Goal: Task Accomplishment & Management: Manage account settings

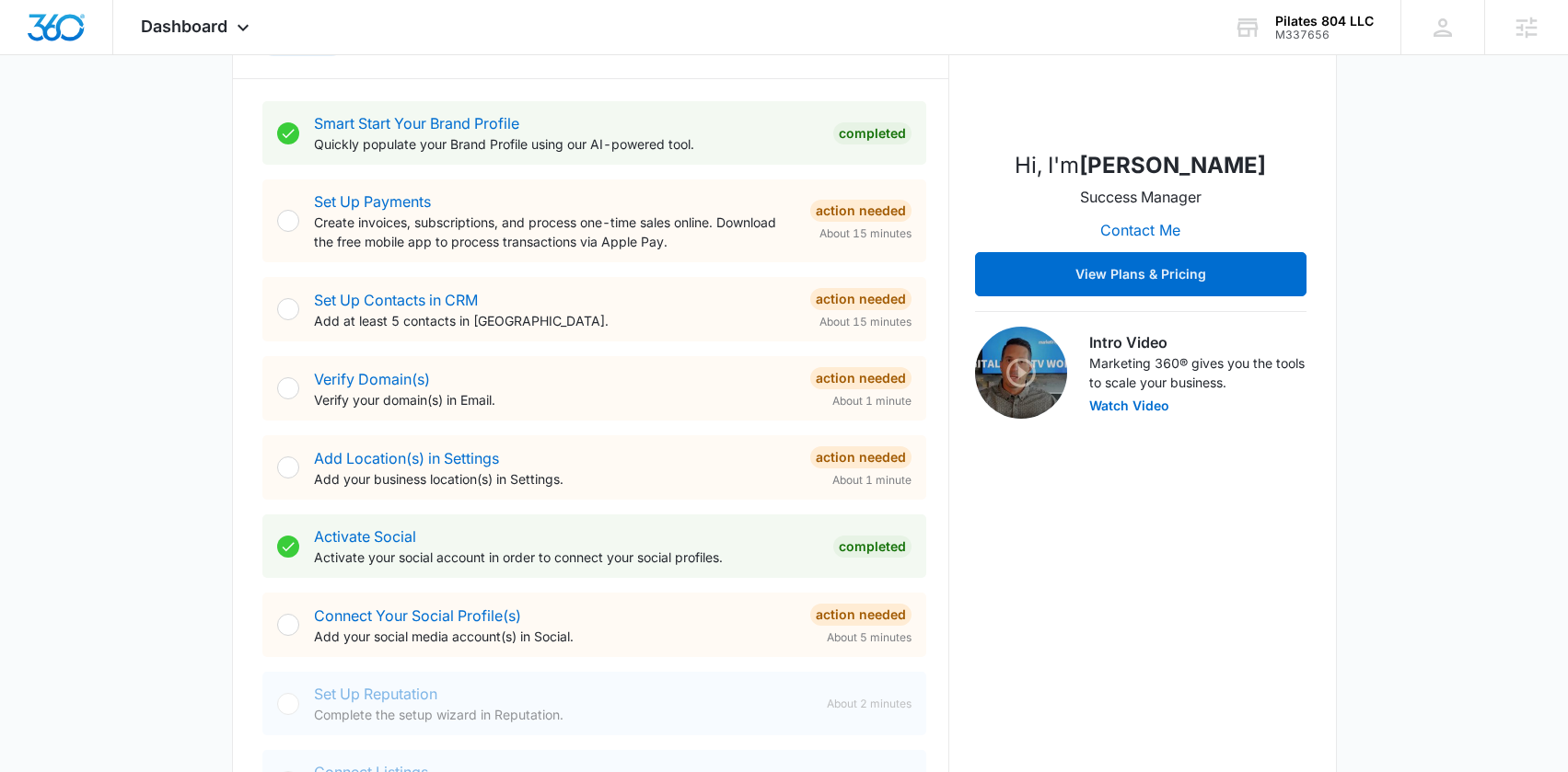
scroll to position [328, 0]
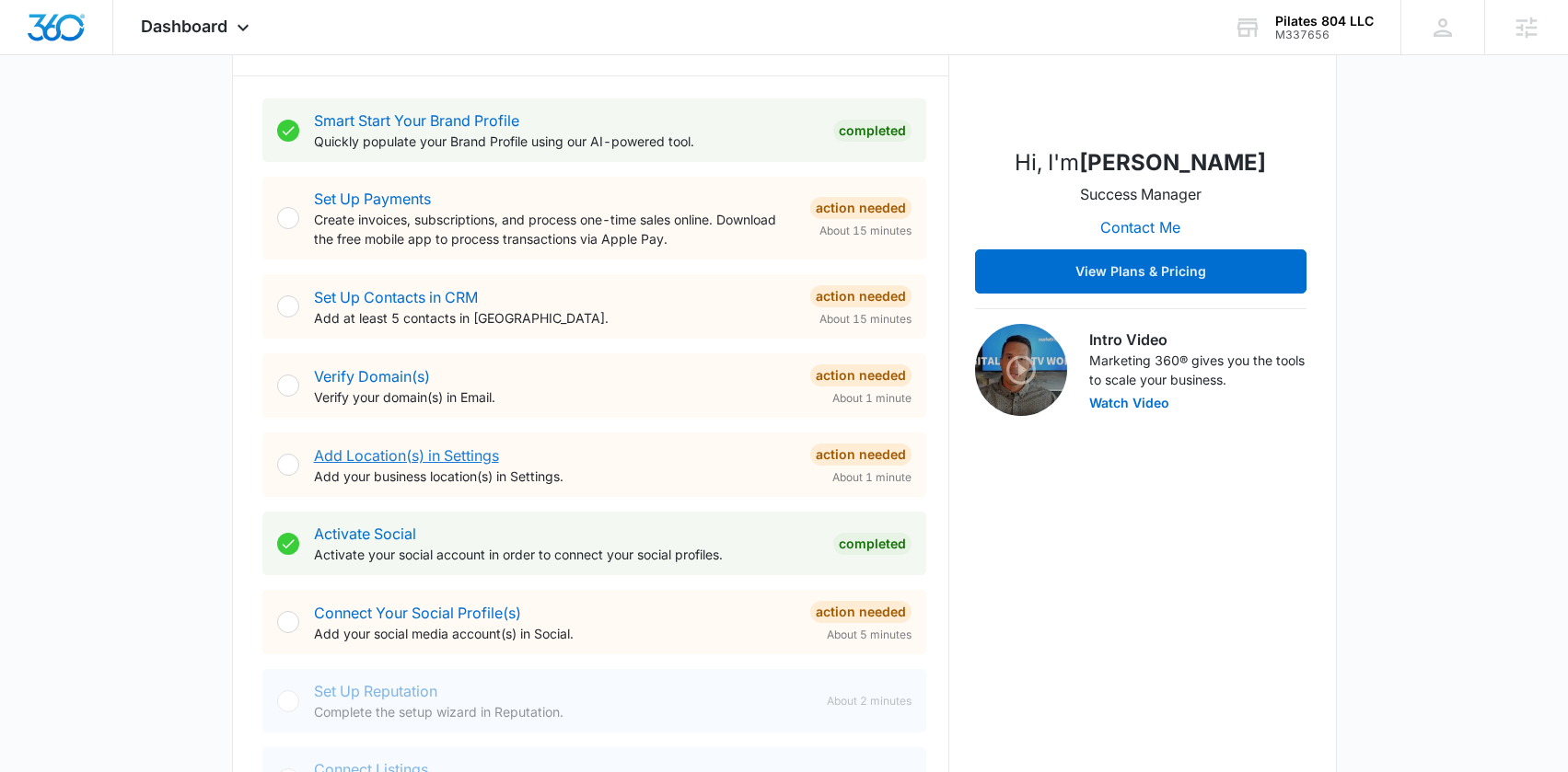
click at [429, 452] on link "Add Location(s) in Settings" at bounding box center [406, 455] width 185 height 19
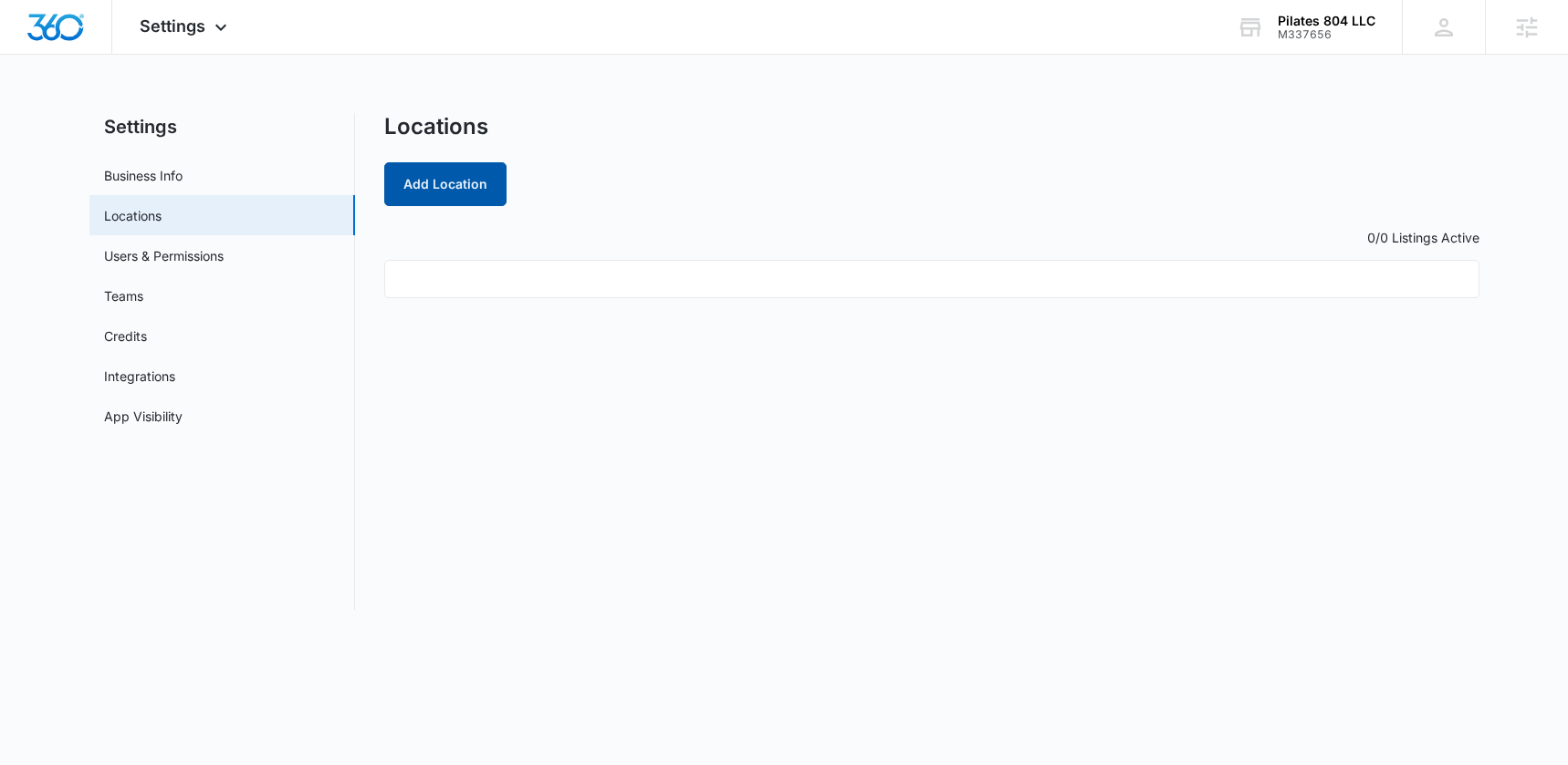
click at [451, 180] on button "Add Location" at bounding box center [446, 184] width 123 height 44
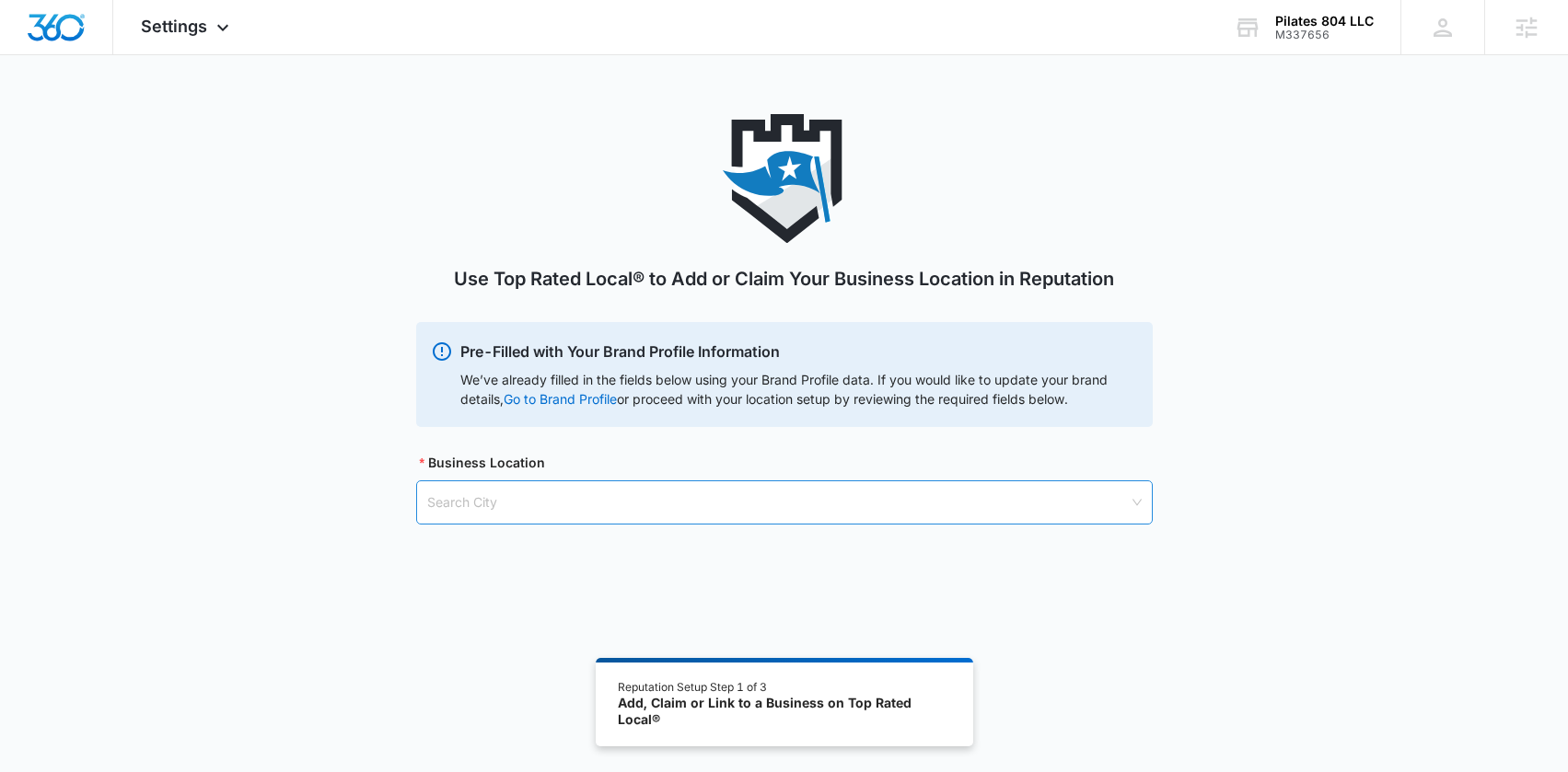
click at [544, 506] on input "search" at bounding box center [778, 502] width 702 height 42
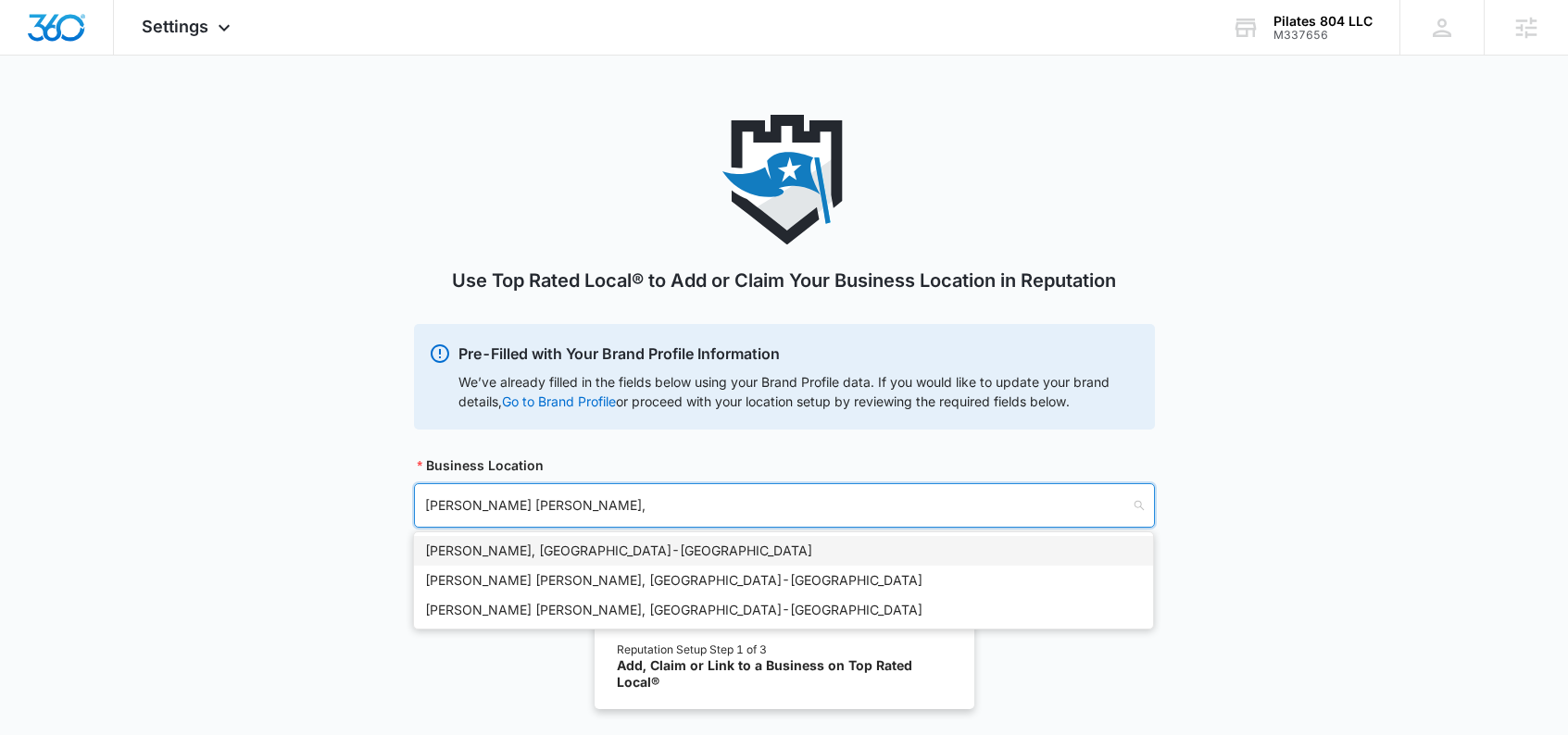
type input "[PERSON_NAME] [PERSON_NAME], V"
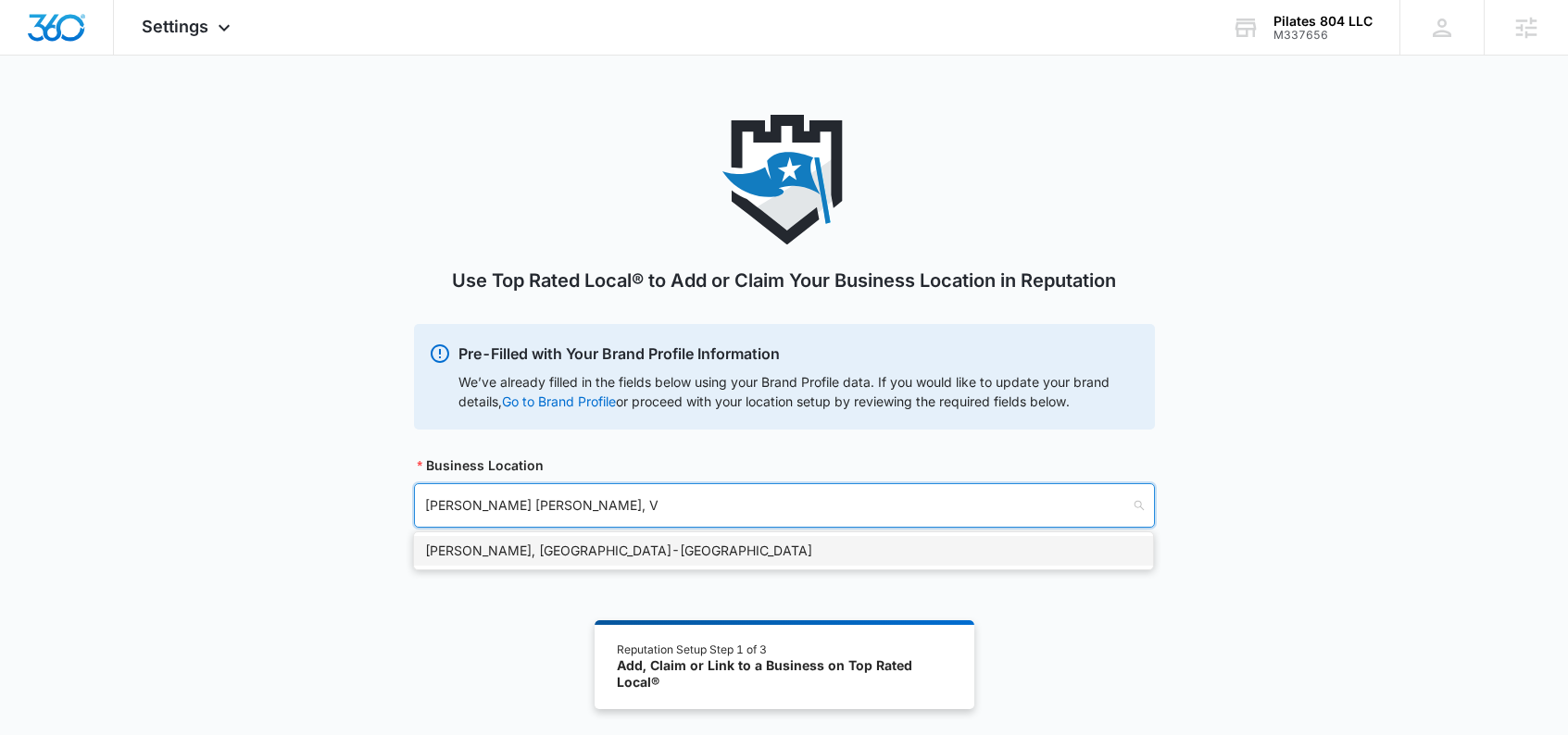
click at [553, 550] on div "[PERSON_NAME], [GEOGRAPHIC_DATA] - [GEOGRAPHIC_DATA]" at bounding box center [784, 551] width 717 height 21
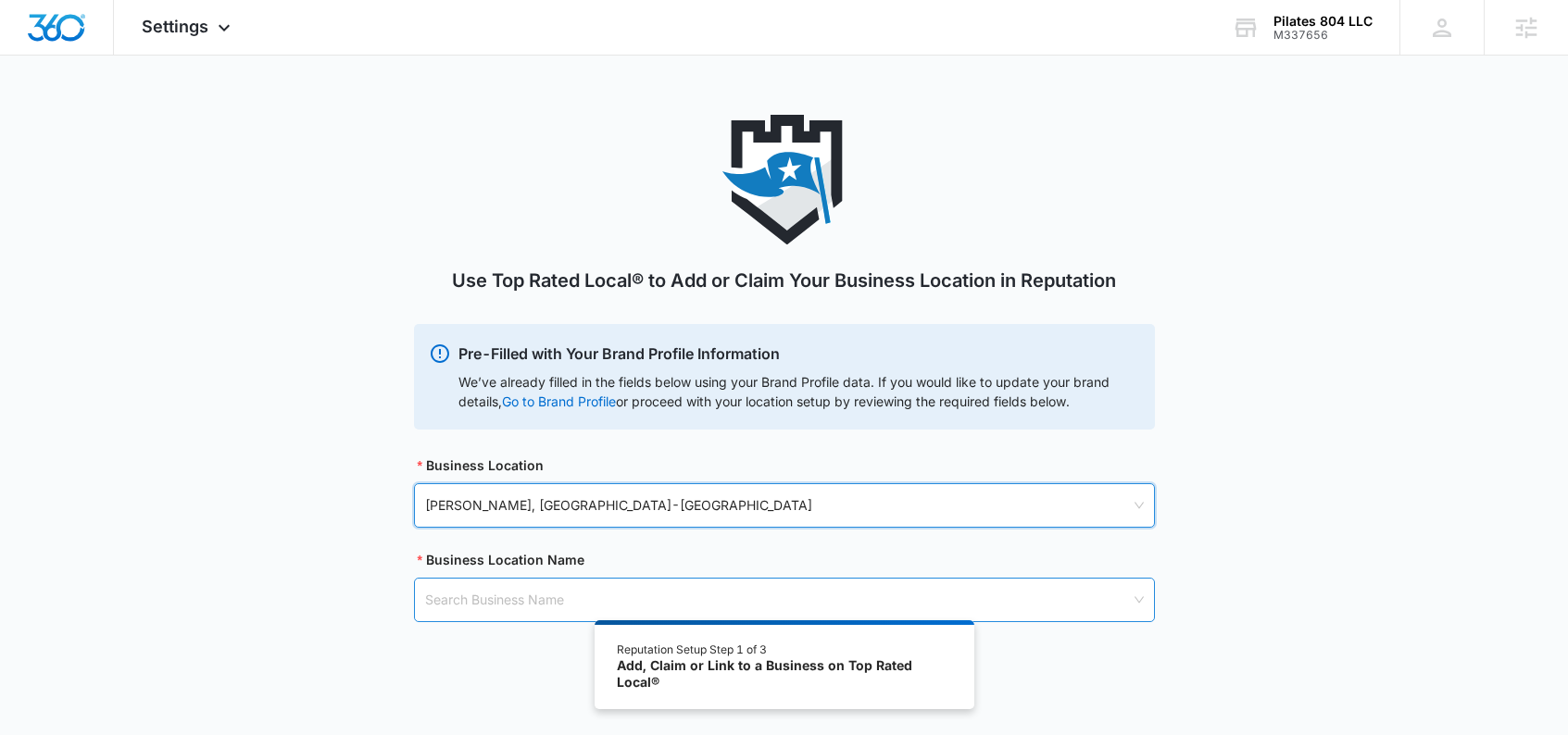
click at [533, 600] on input "search" at bounding box center [778, 599] width 706 height 42
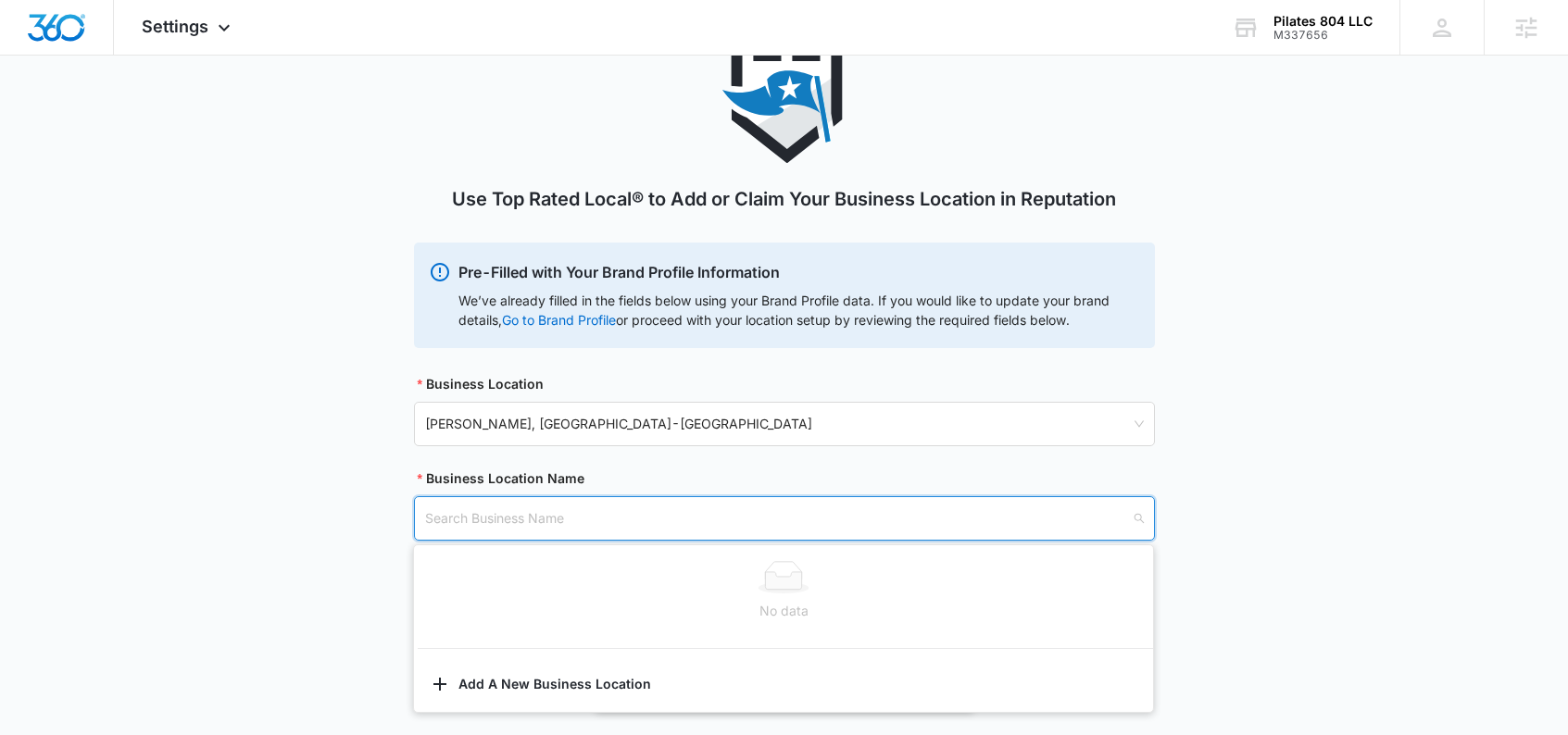
scroll to position [102, 0]
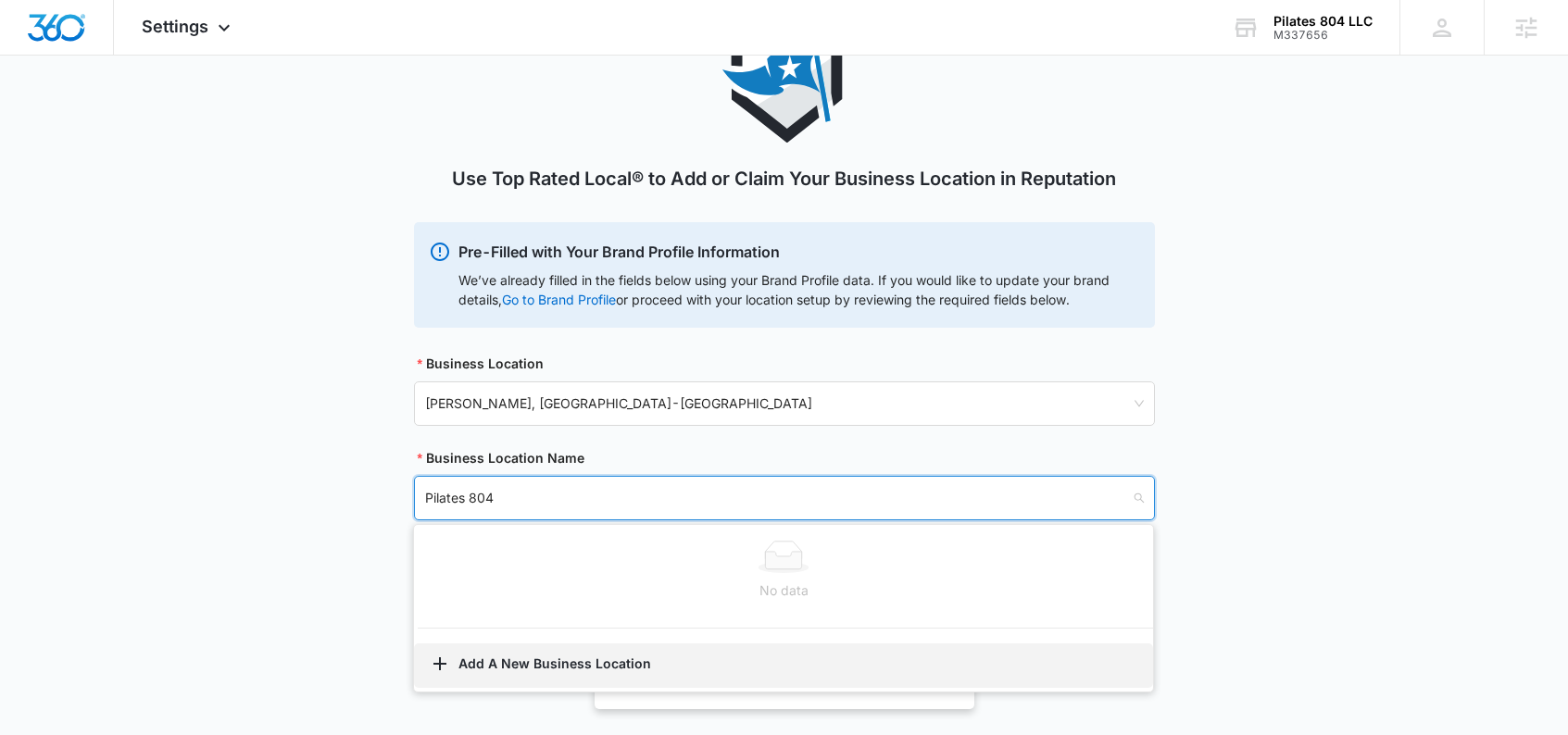
type input "Pilates 804"
click at [539, 663] on button "Add A New Business Location" at bounding box center [784, 665] width 739 height 44
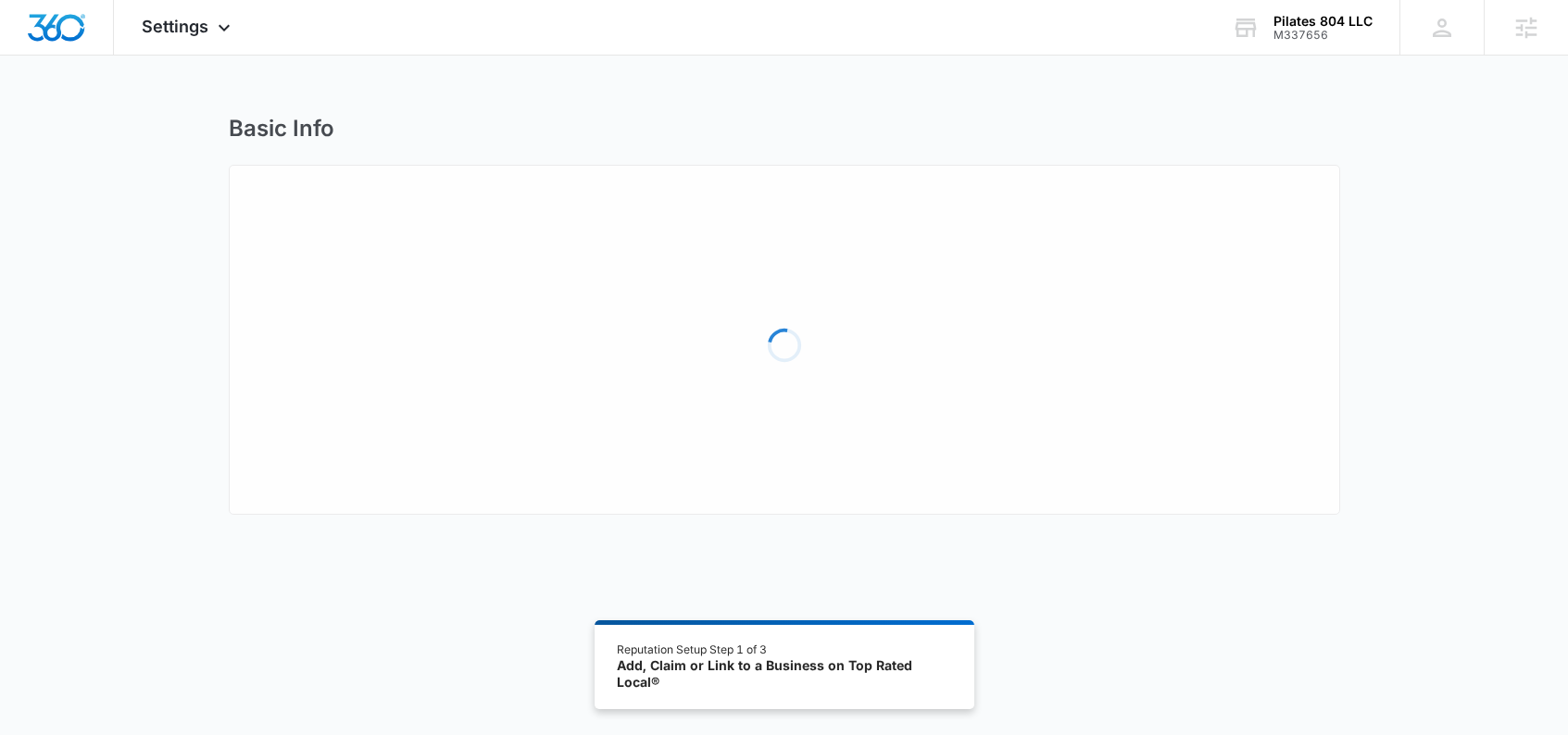
select select "[US_STATE]"
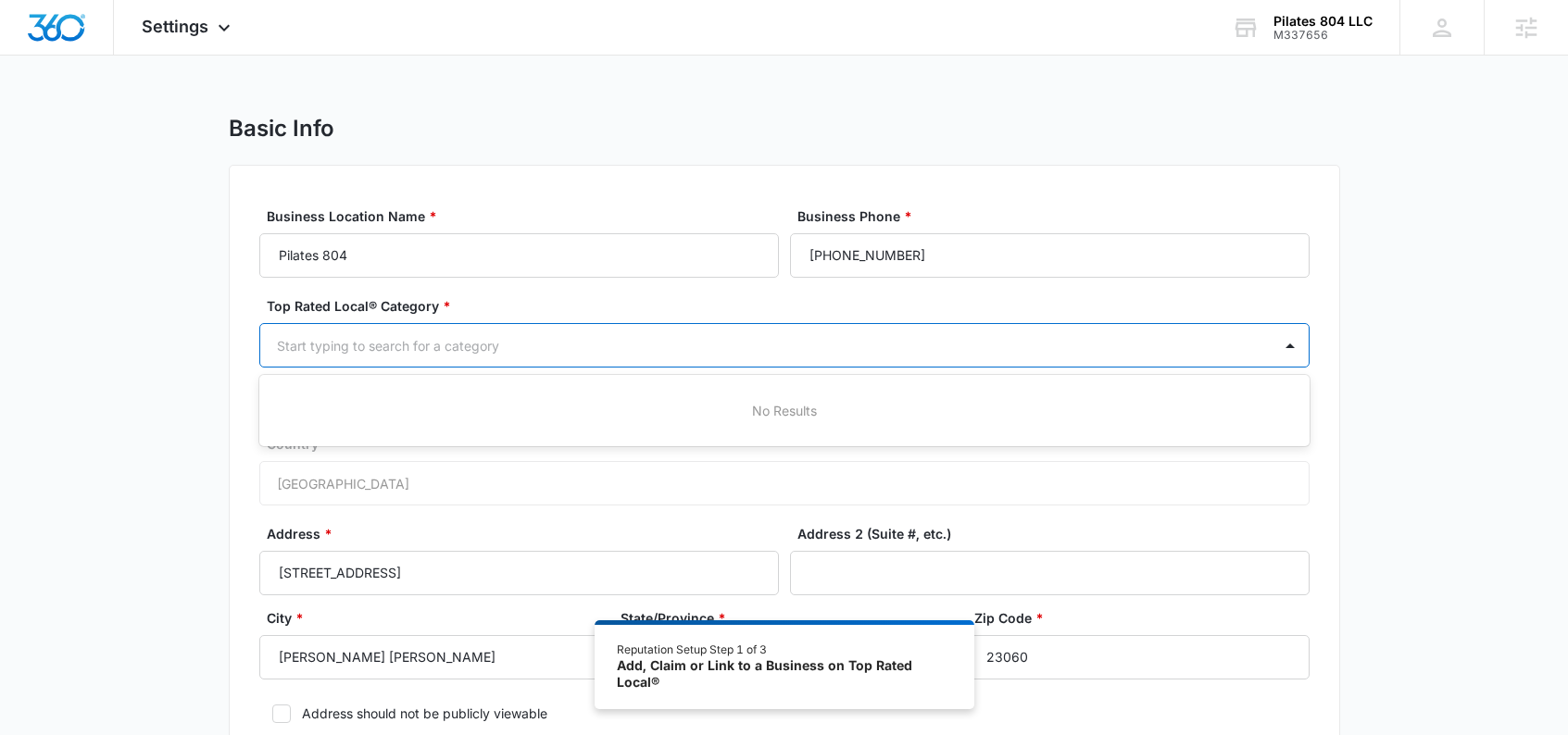
click at [656, 357] on div "Start typing to search for a category" at bounding box center [766, 346] width 1012 height 41
type input "Pilates"
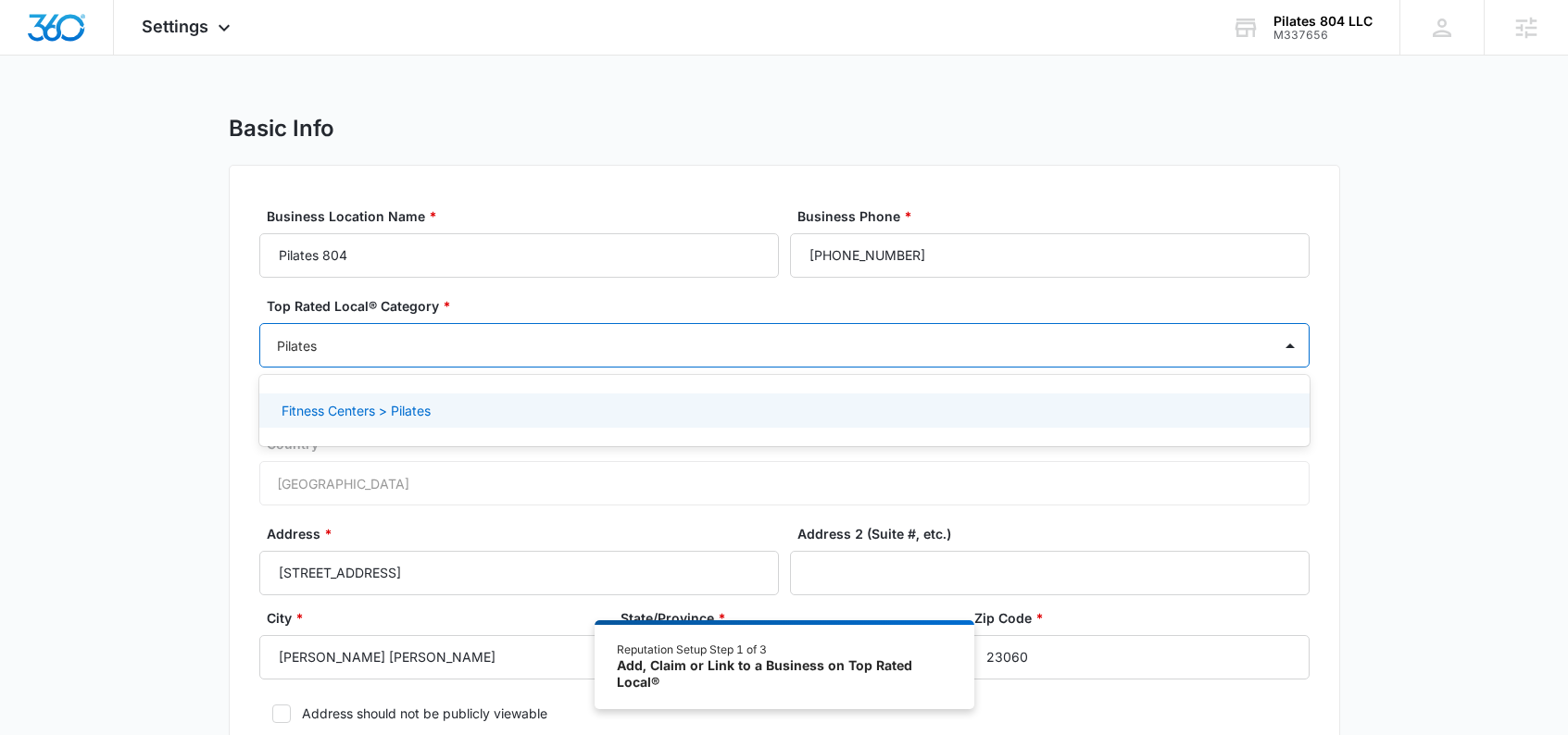
click at [405, 414] on p "Fitness Centers > Pilates" at bounding box center [356, 410] width 149 height 20
click at [713, 298] on label "Top Rated Local® Category *" at bounding box center [792, 305] width 1050 height 20
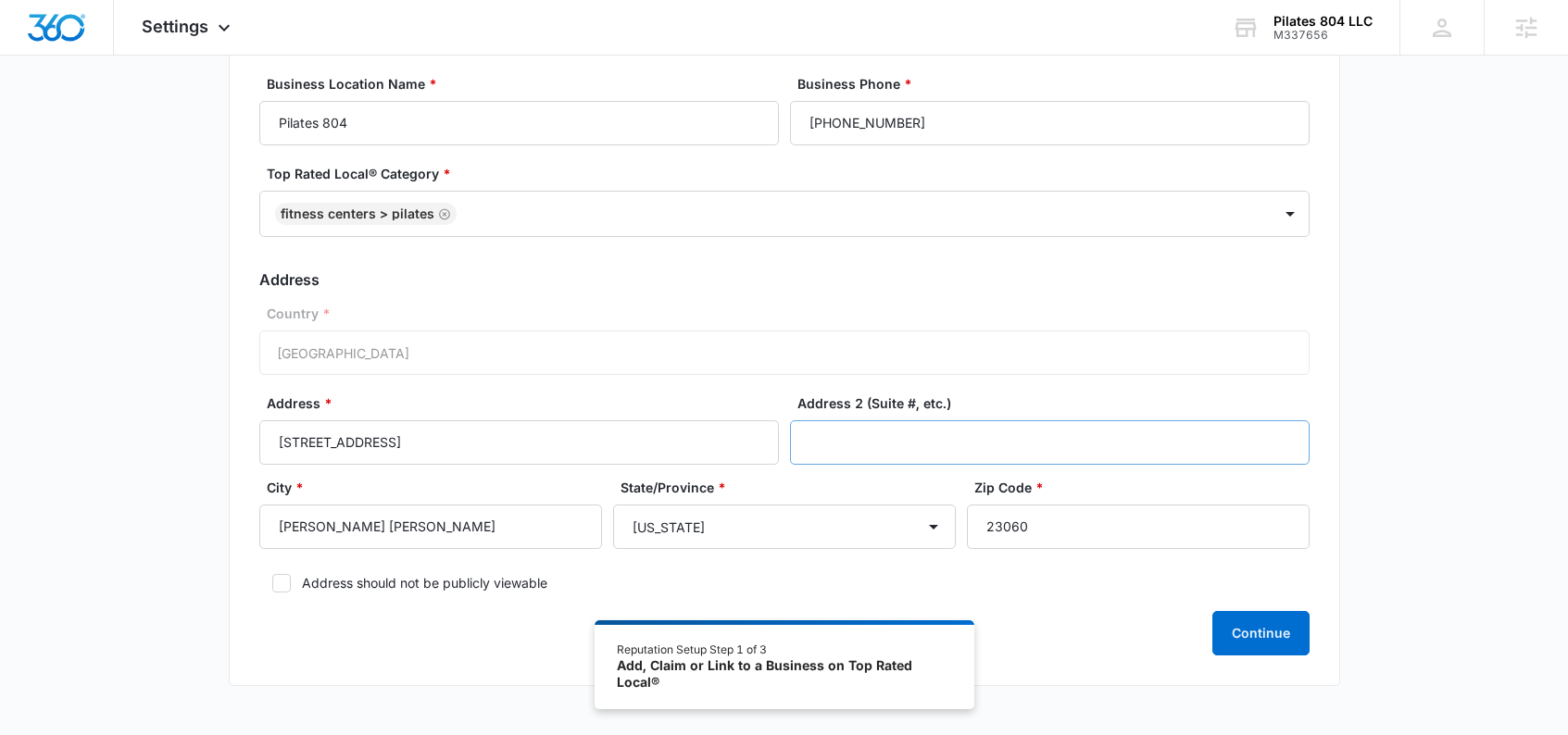
scroll to position [201, 0]
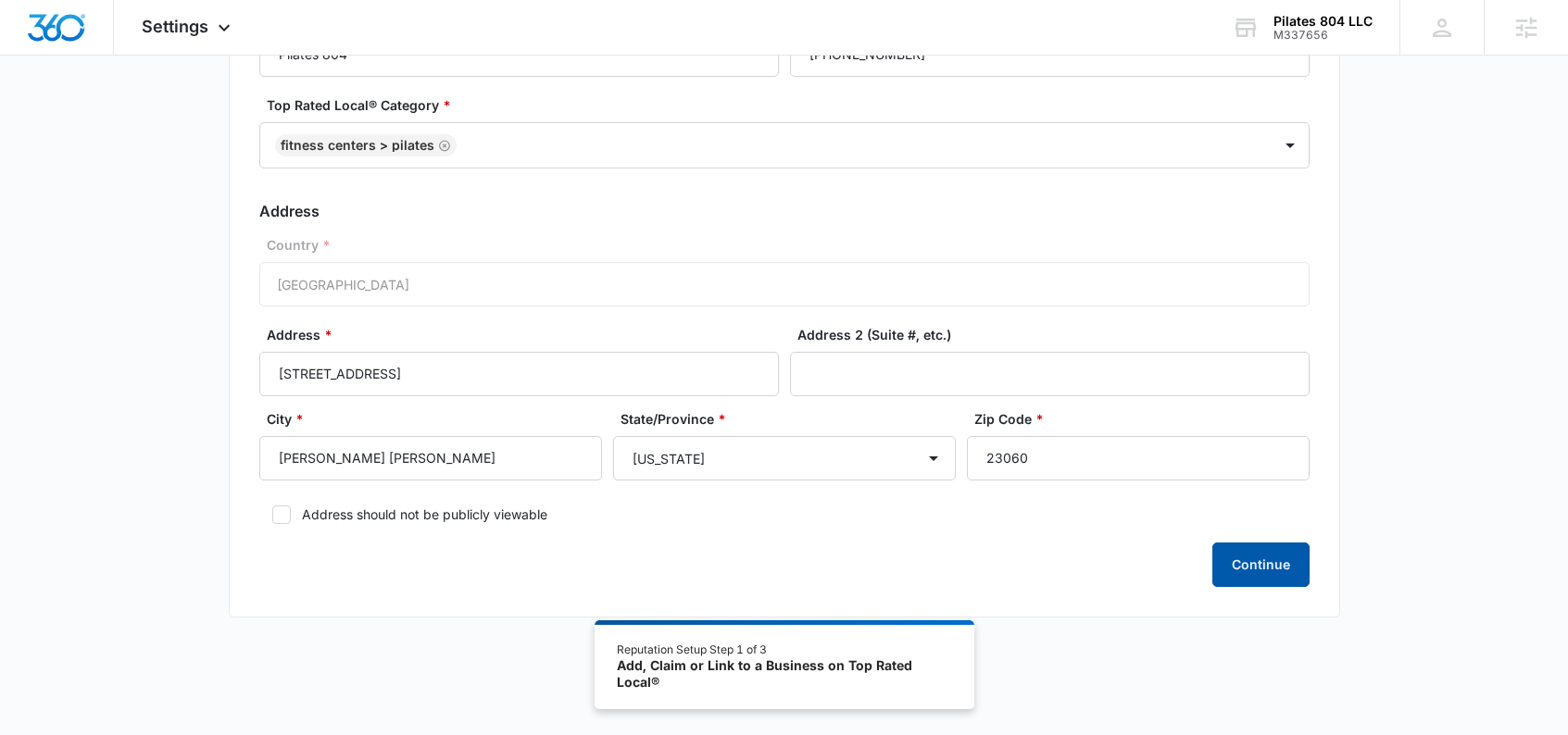
click at [1262, 564] on button "Continue" at bounding box center [1261, 564] width 97 height 44
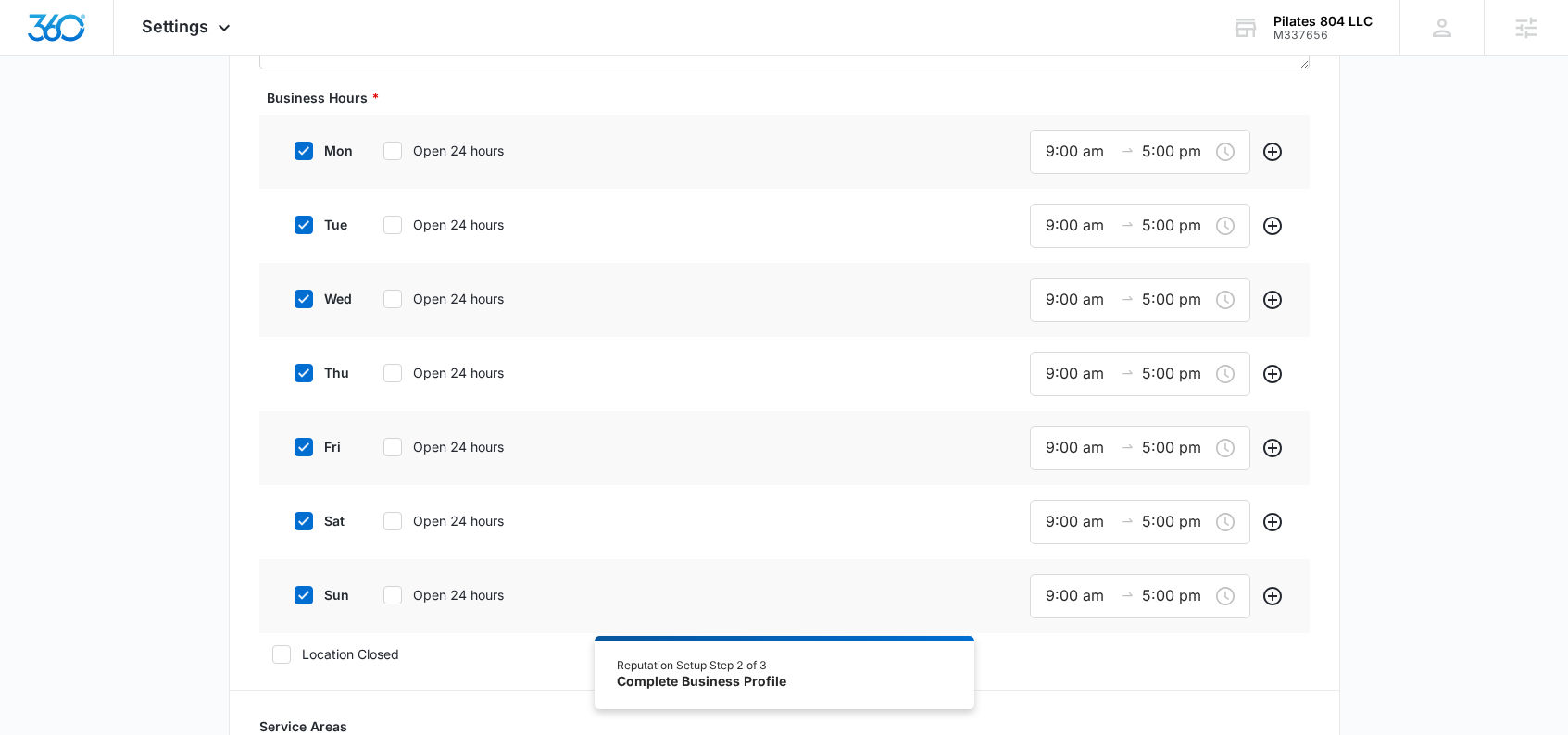
scroll to position [748, 0]
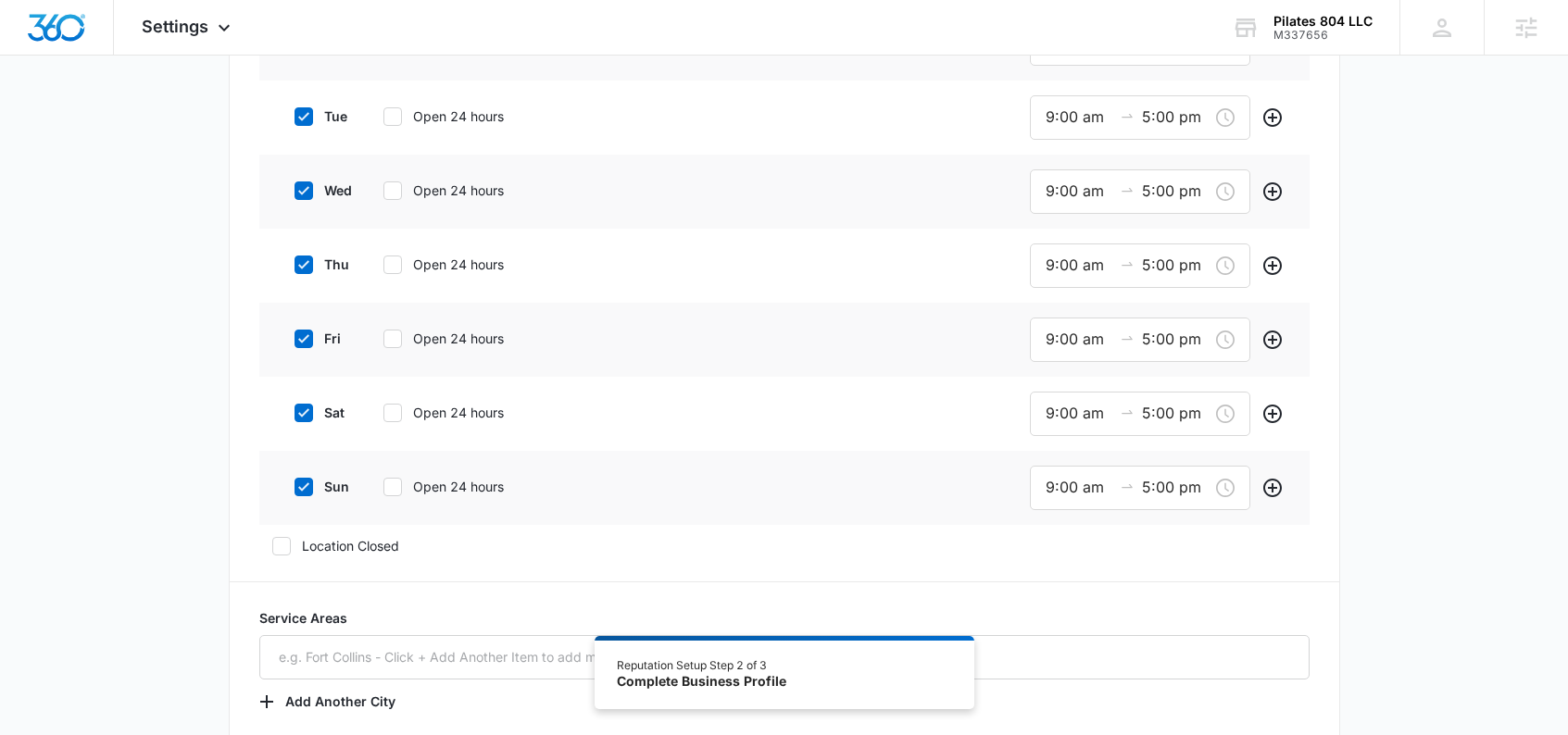
click at [307, 404] on icon at bounding box center [304, 413] width 17 height 17
click at [294, 406] on input "sat" at bounding box center [289, 413] width 13 height 13
checkbox input "false"
click at [306, 477] on icon at bounding box center [304, 484] width 17 height 17
click at [294, 478] on input "sun" at bounding box center [289, 484] width 13 height 13
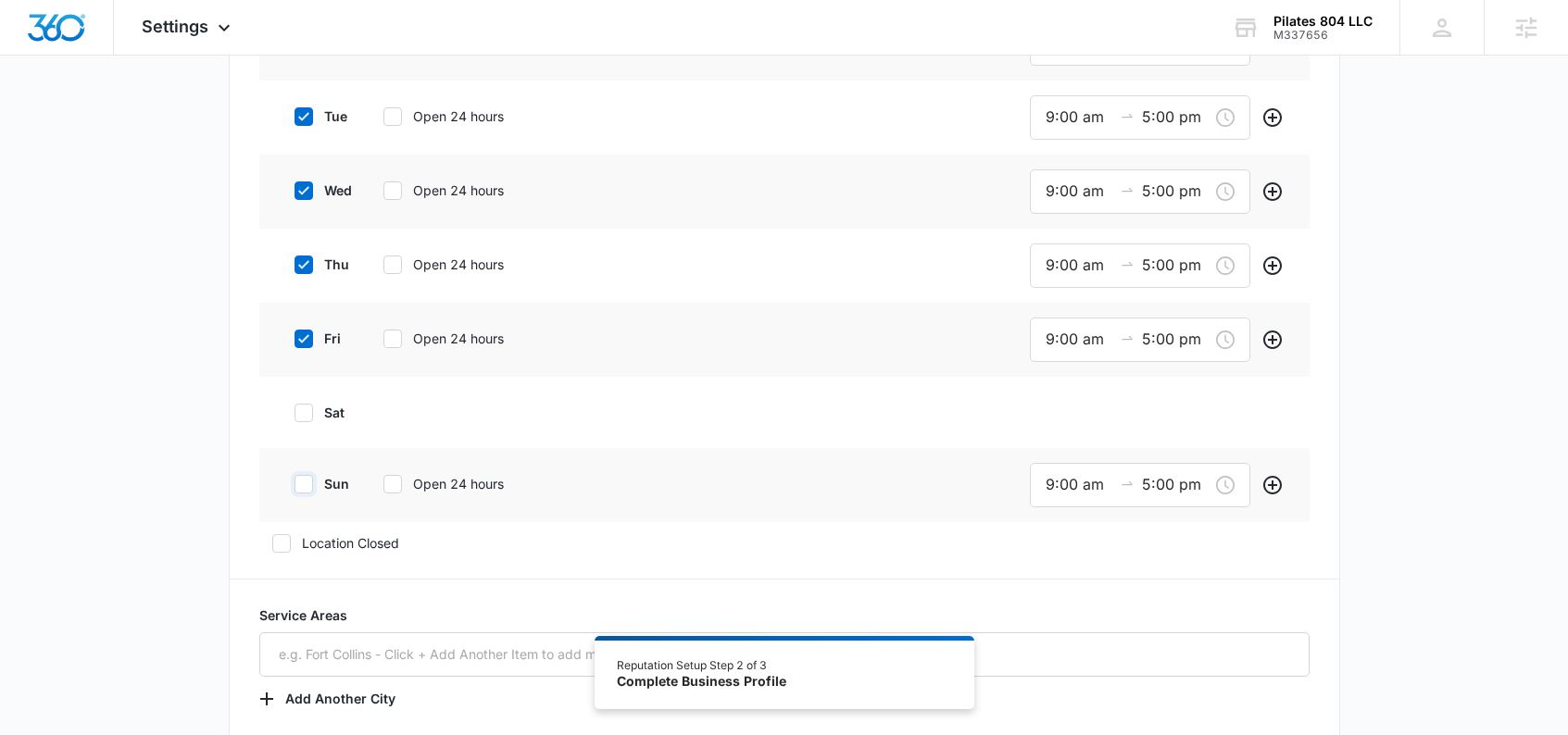
checkbox input "false"
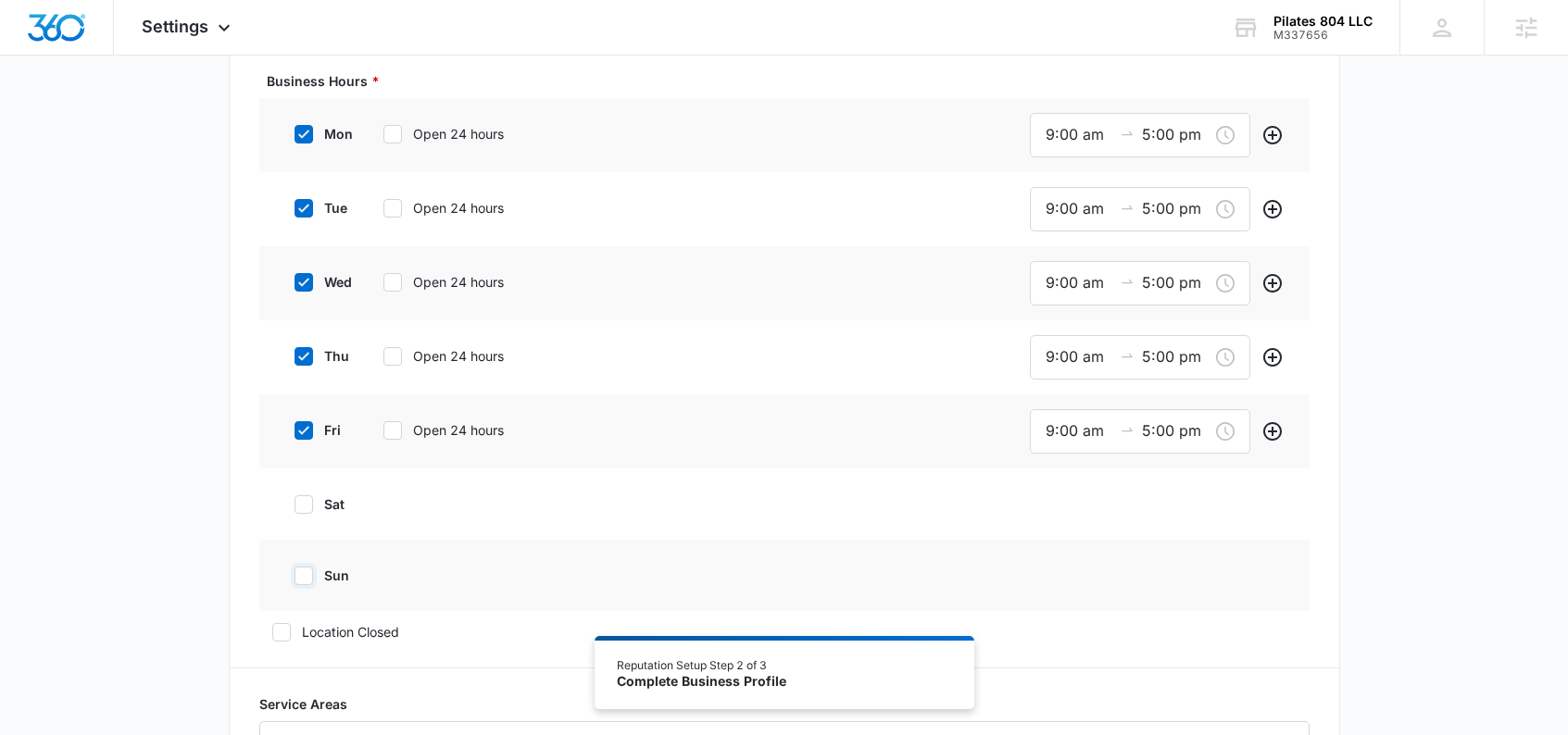
scroll to position [384, 0]
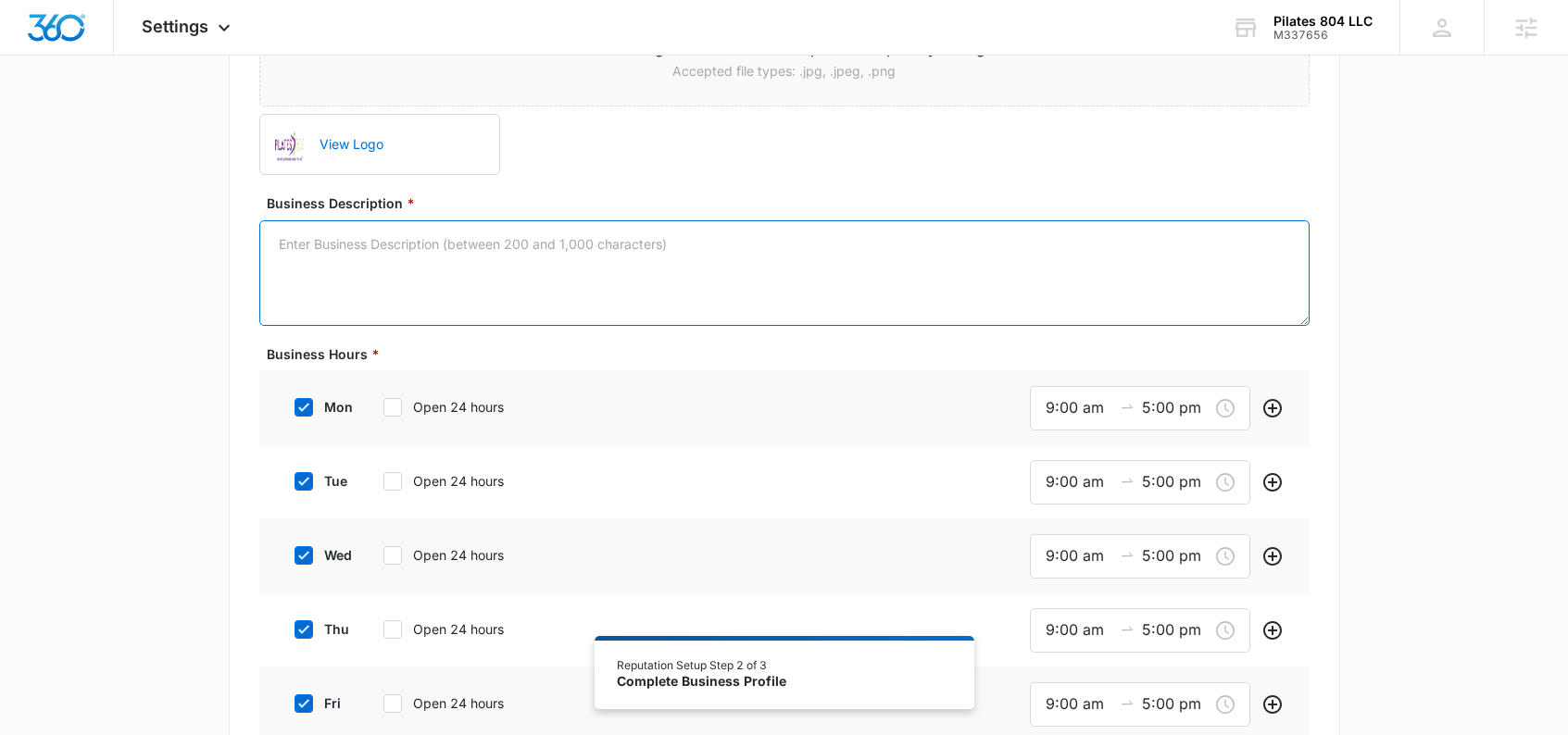
click at [364, 252] on textarea "Business Description *" at bounding box center [784, 273] width 1050 height 106
paste textarea "Pilates 804 is a movement training facility that uses the traditional language …"
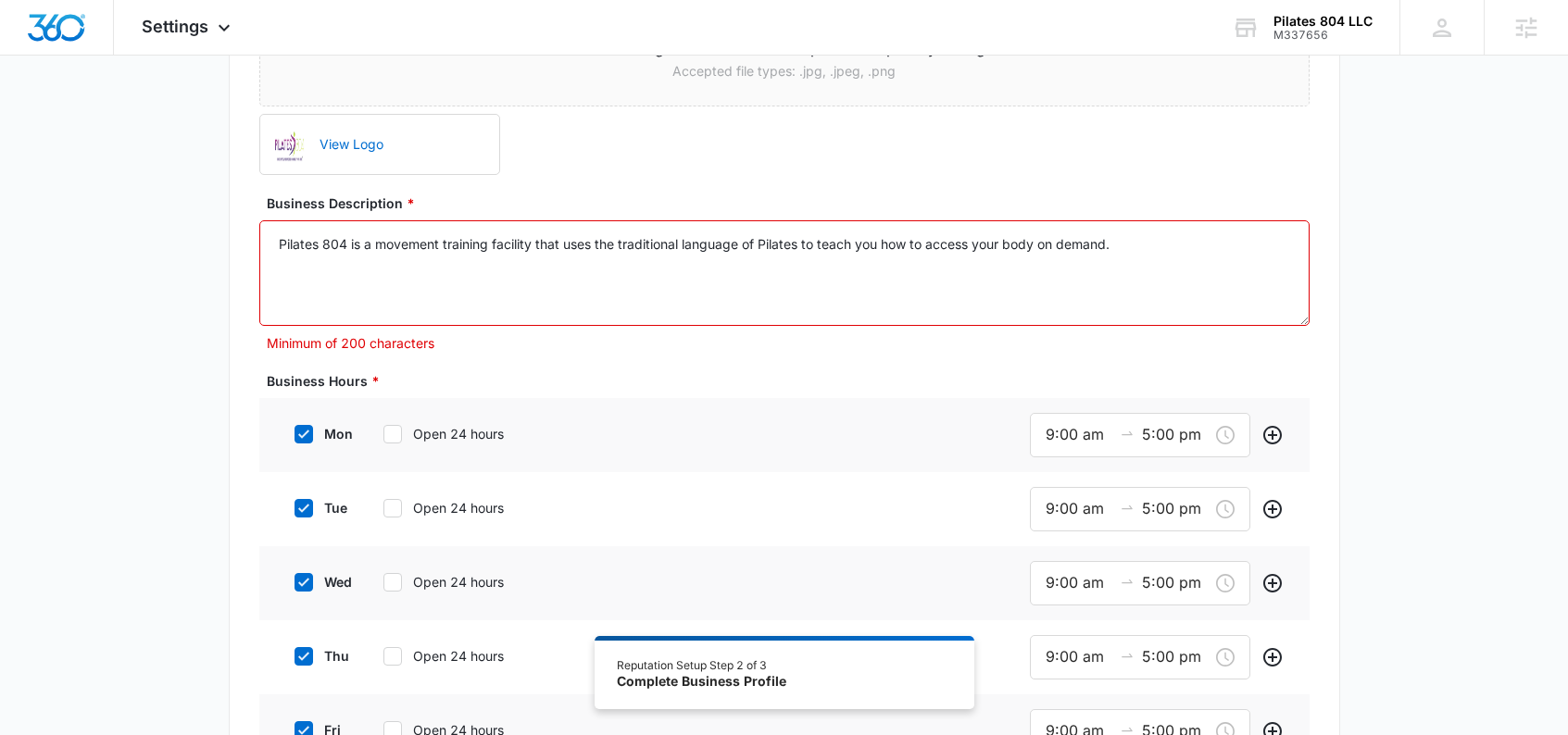
paste textarea "Pilates 804’s Semi-Private sessions blend the original principles of Contrology…"
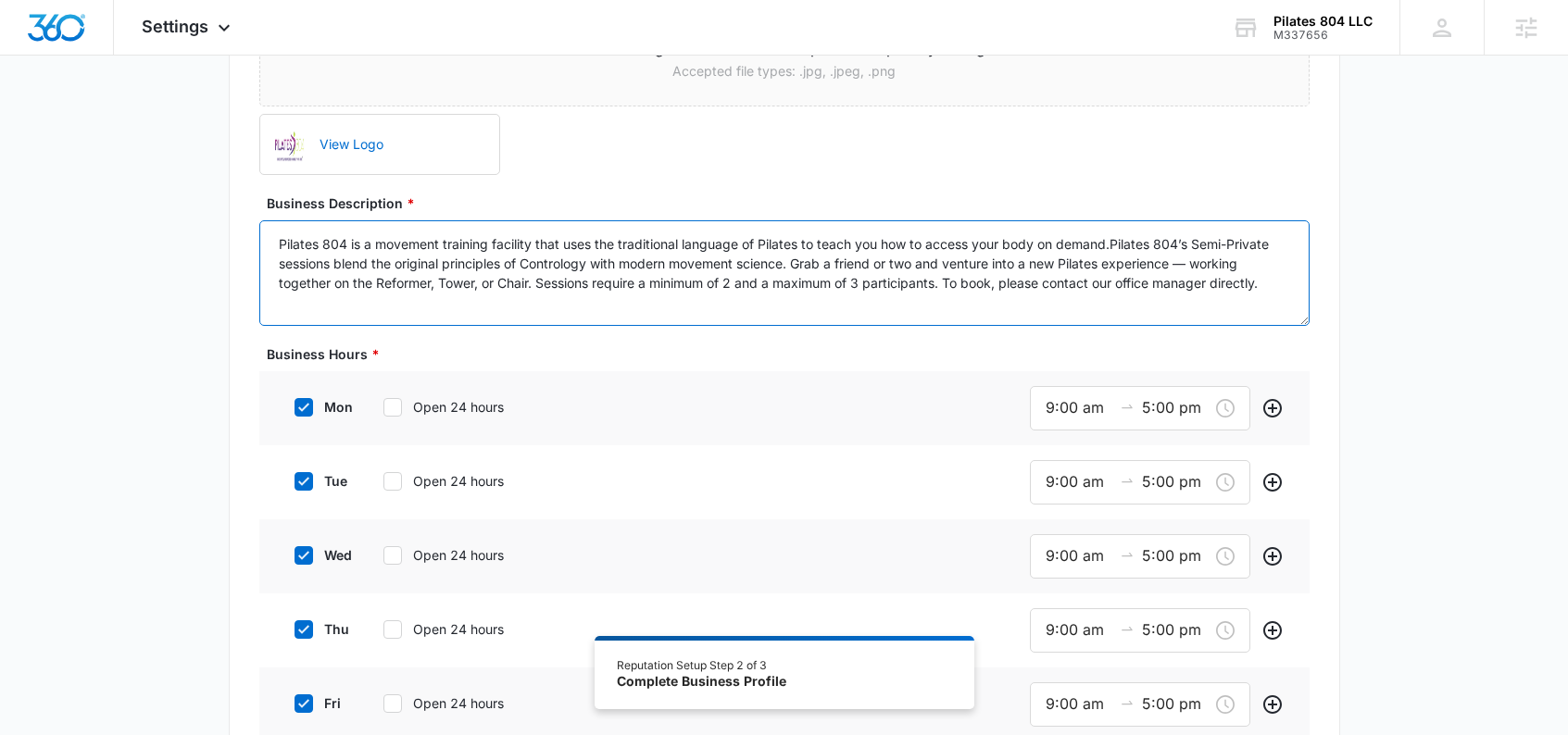
drag, startPoint x: 1296, startPoint y: 288, endPoint x: 953, endPoint y: 285, distance: 343.0
click at [953, 285] on textarea "Pilates 804 is a movement training facility that uses the traditional language …" at bounding box center [784, 273] width 1050 height 106
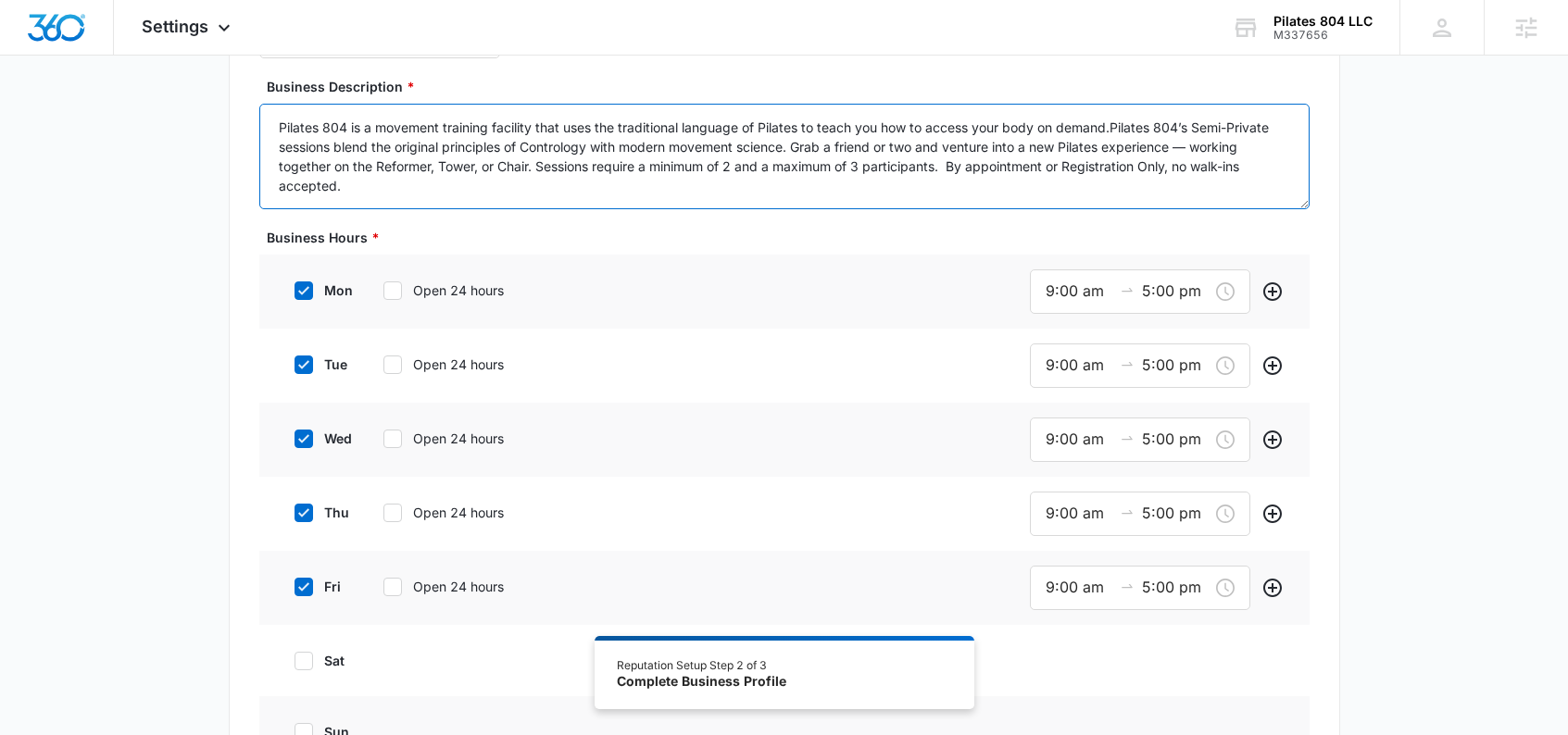
scroll to position [528, 0]
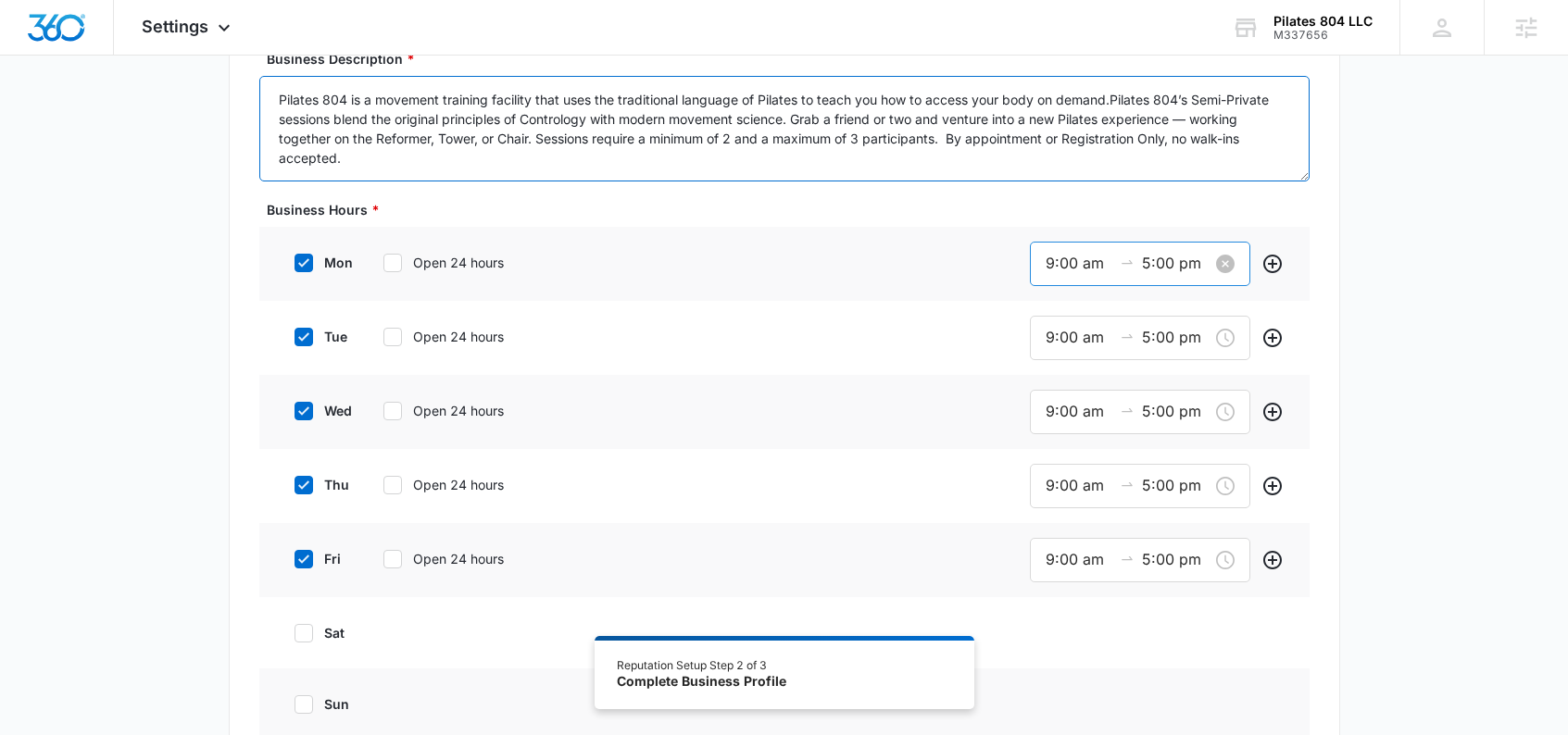
type textarea "Pilates 804 is a movement training facility that uses the traditional language …"
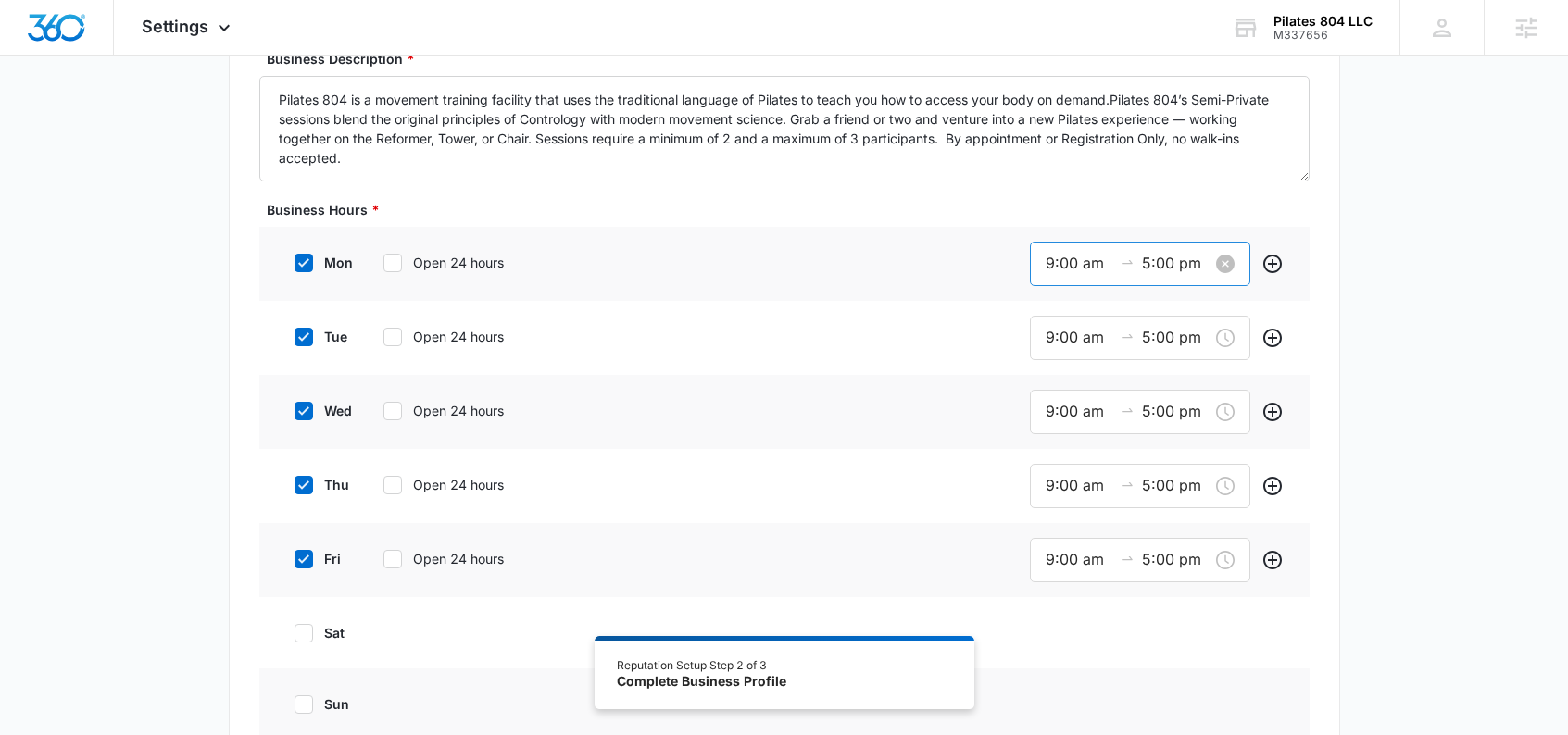
click at [1075, 264] on input "9:00 am" at bounding box center [1079, 263] width 67 height 24
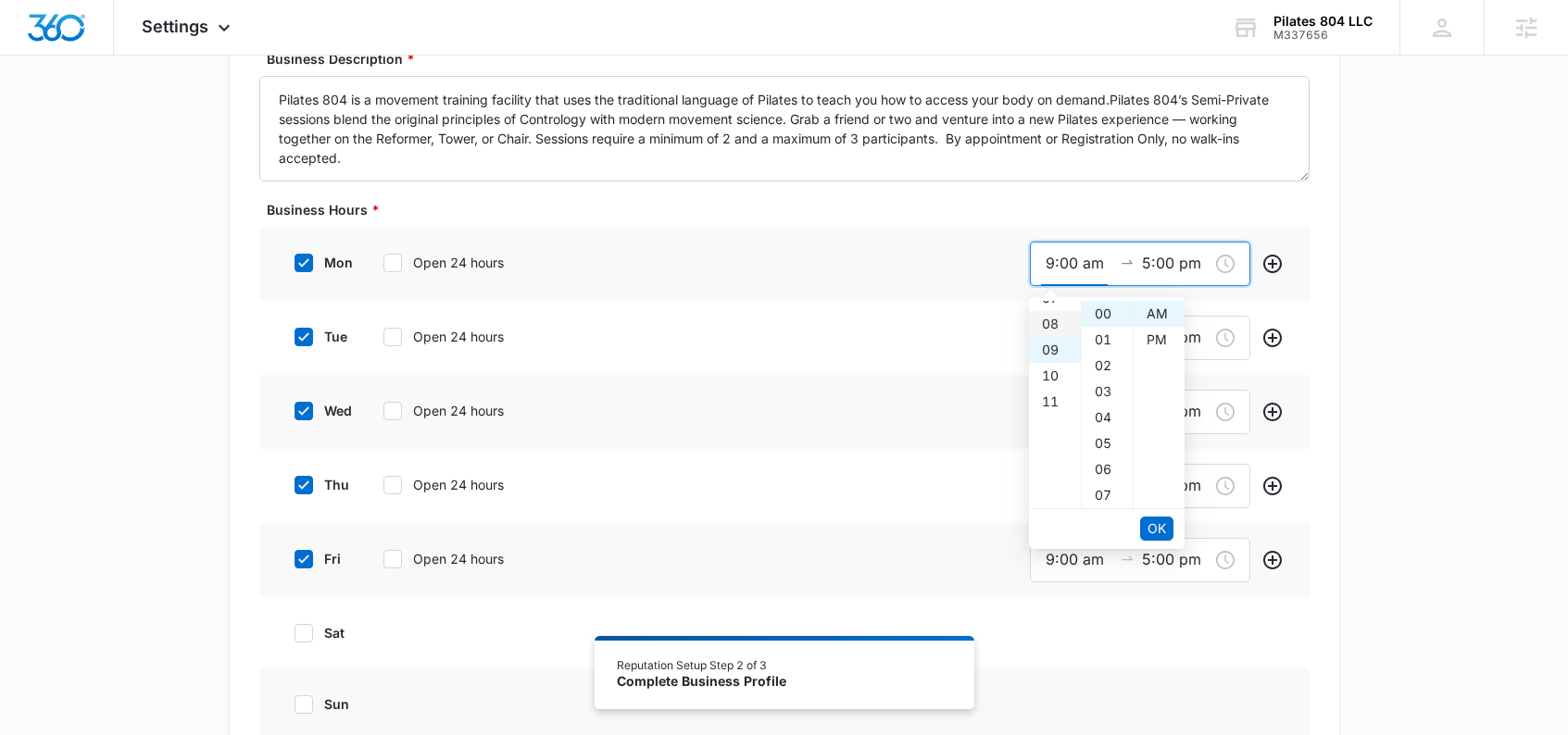
click at [1046, 318] on div "08" at bounding box center [1054, 324] width 52 height 26
type input "8:00 am"
click at [1162, 532] on span "OK" at bounding box center [1157, 529] width 19 height 21
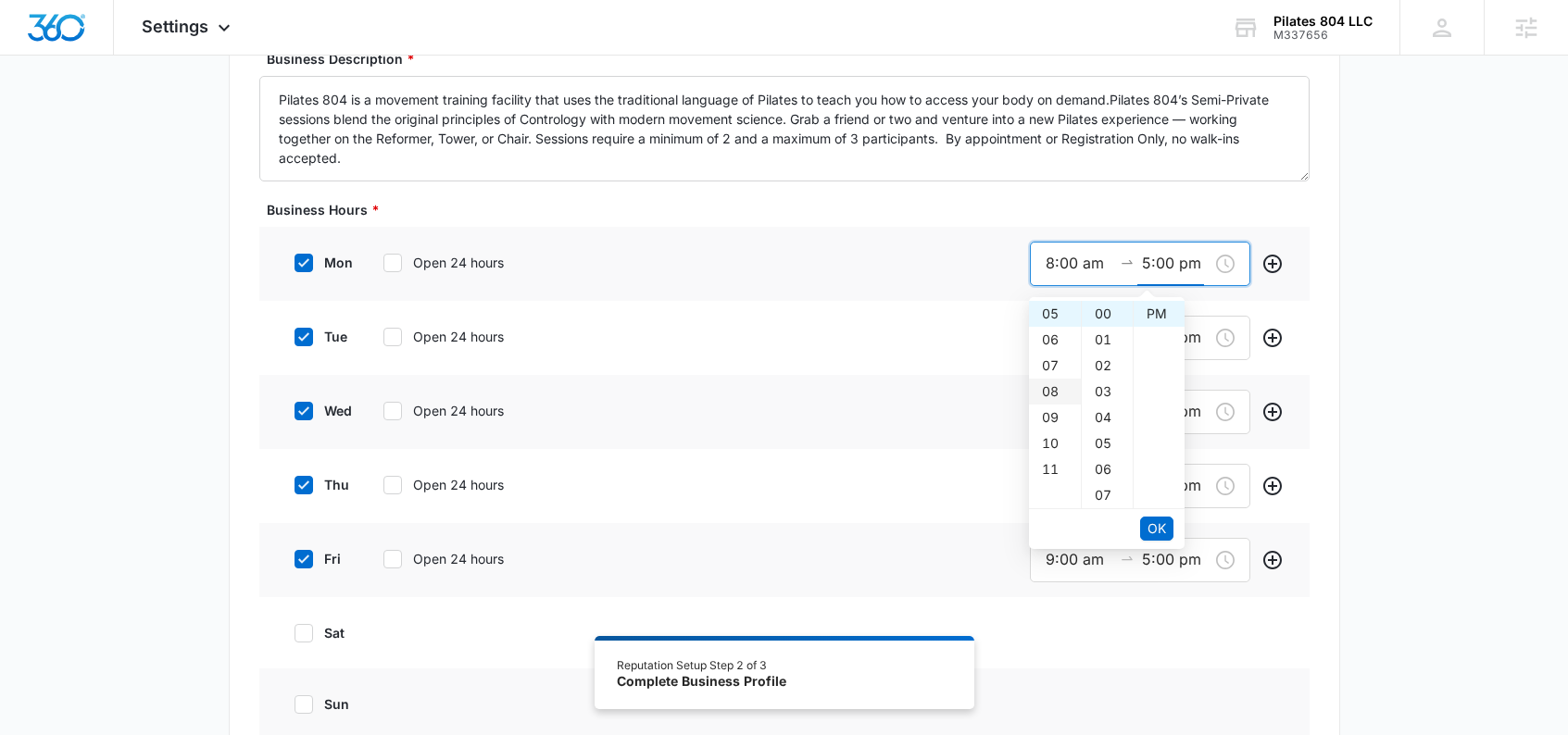
click at [1053, 363] on div "07" at bounding box center [1054, 366] width 52 height 26
type input "7:00 pm"
click at [1157, 534] on span "OK" at bounding box center [1157, 529] width 19 height 21
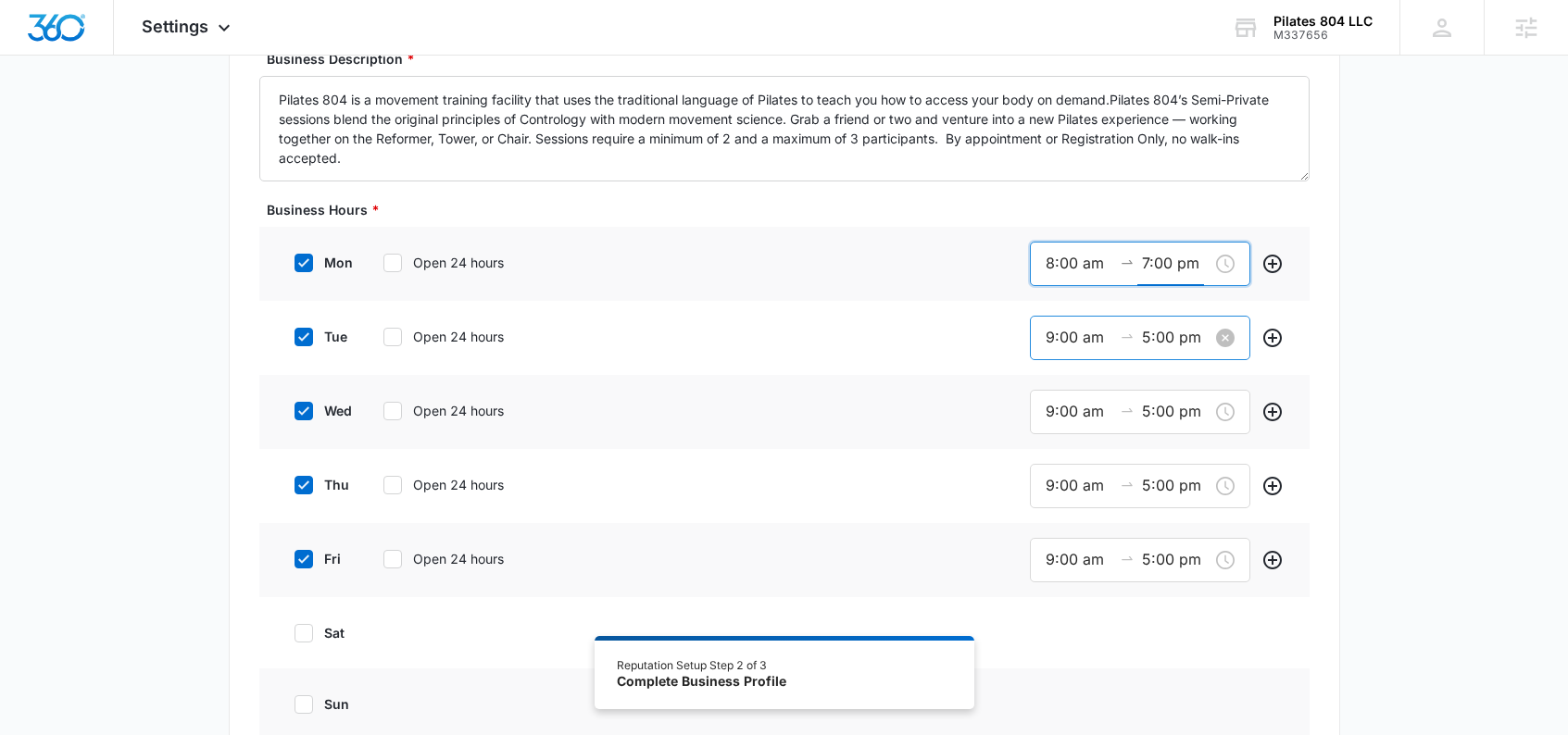
click at [1049, 340] on input "9:00 am" at bounding box center [1079, 337] width 67 height 24
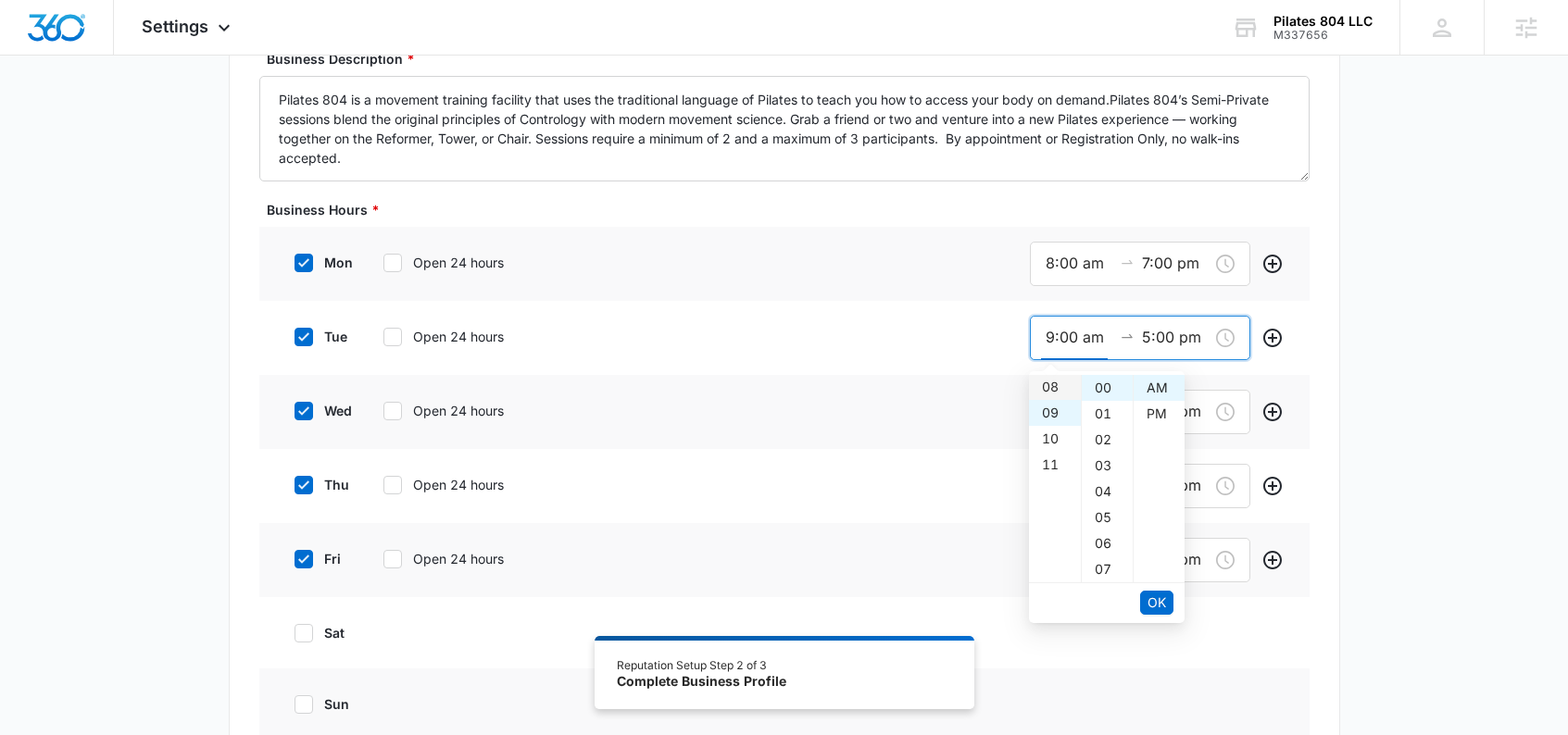
click at [1053, 387] on div "08" at bounding box center [1054, 387] width 52 height 26
type input "8:00 am"
click at [1151, 607] on span "OK" at bounding box center [1157, 603] width 19 height 21
click at [1047, 435] on div "07" at bounding box center [1054, 440] width 52 height 26
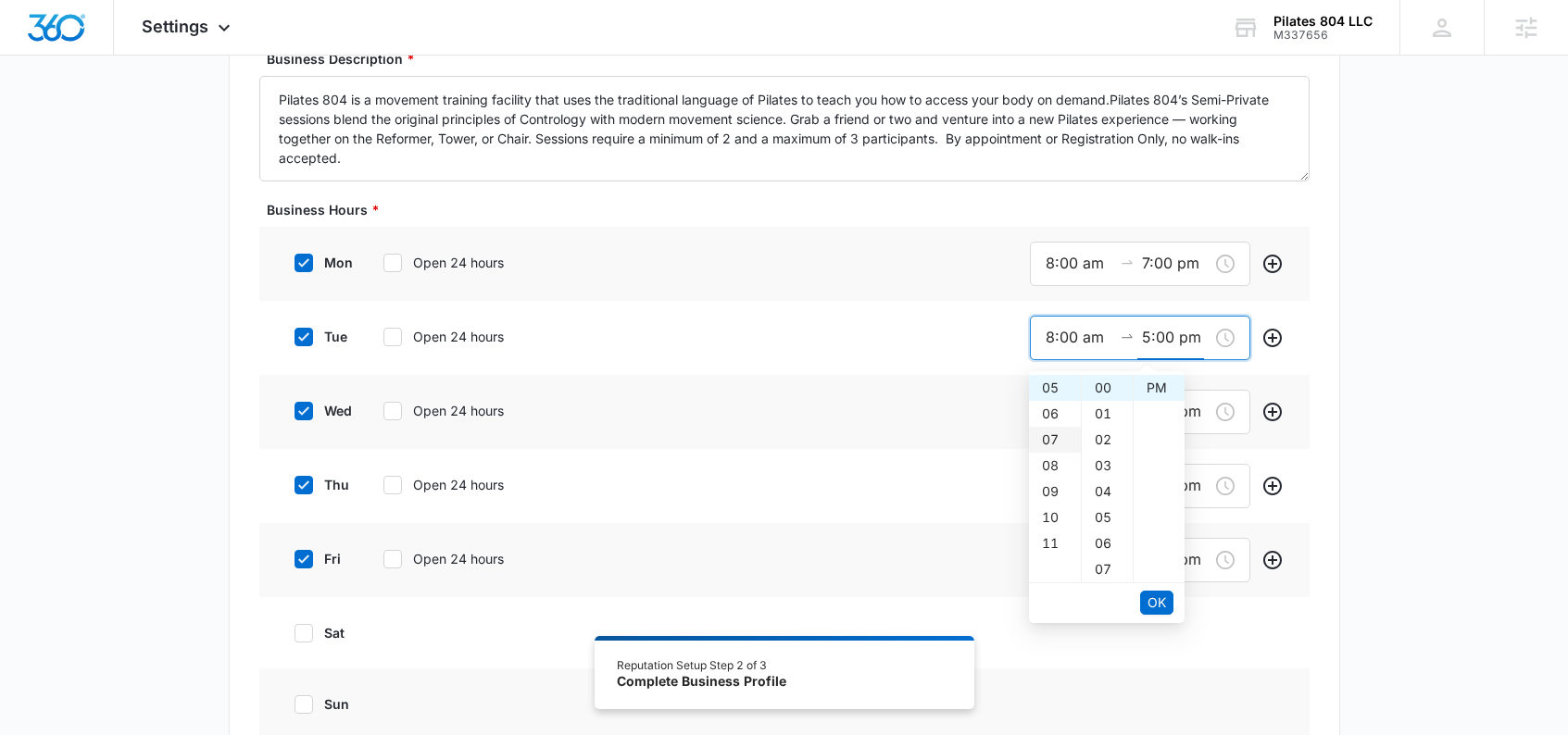
type input "7:00 pm"
click at [1163, 599] on span "OK" at bounding box center [1157, 603] width 19 height 21
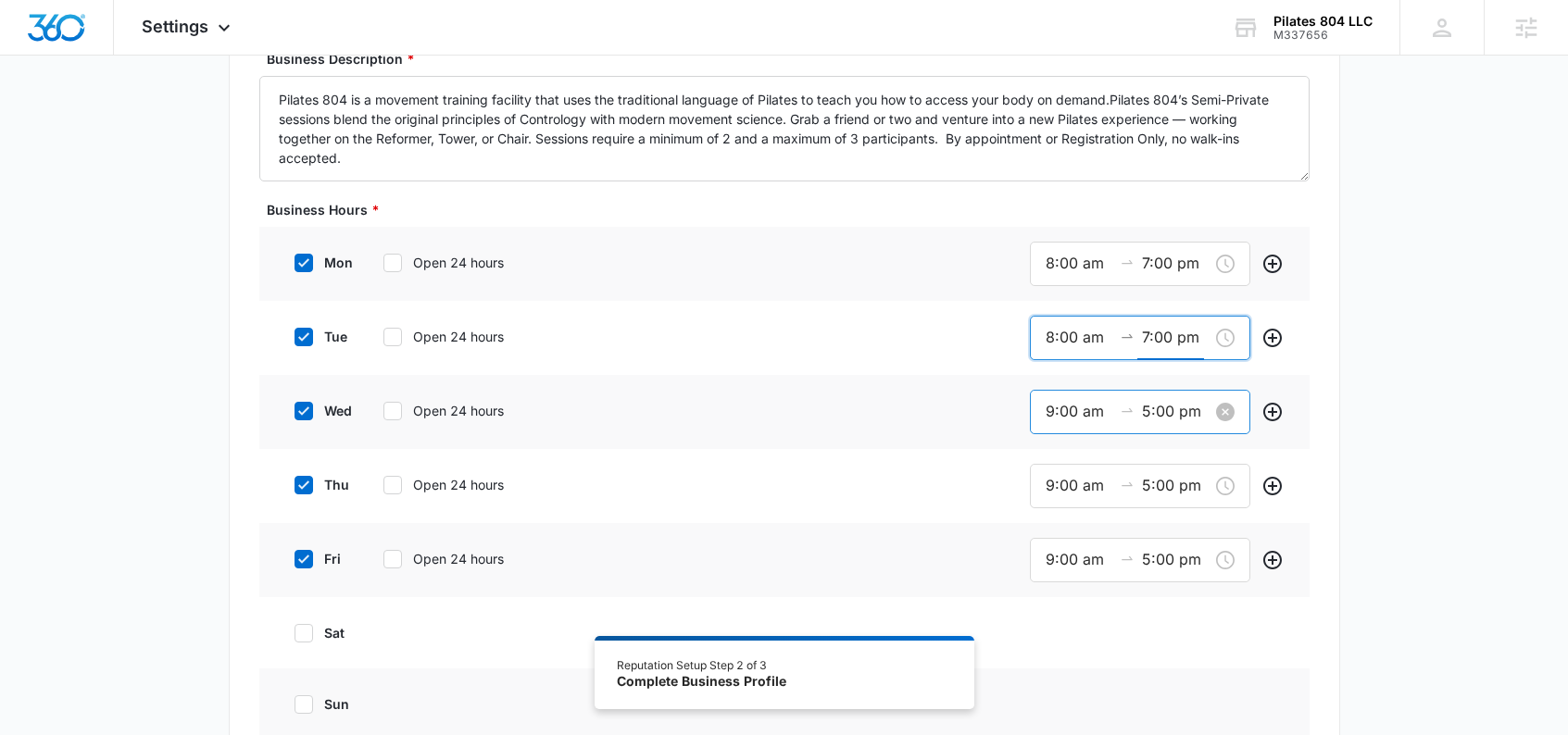
click at [1065, 413] on input "9:00 am" at bounding box center [1079, 411] width 67 height 24
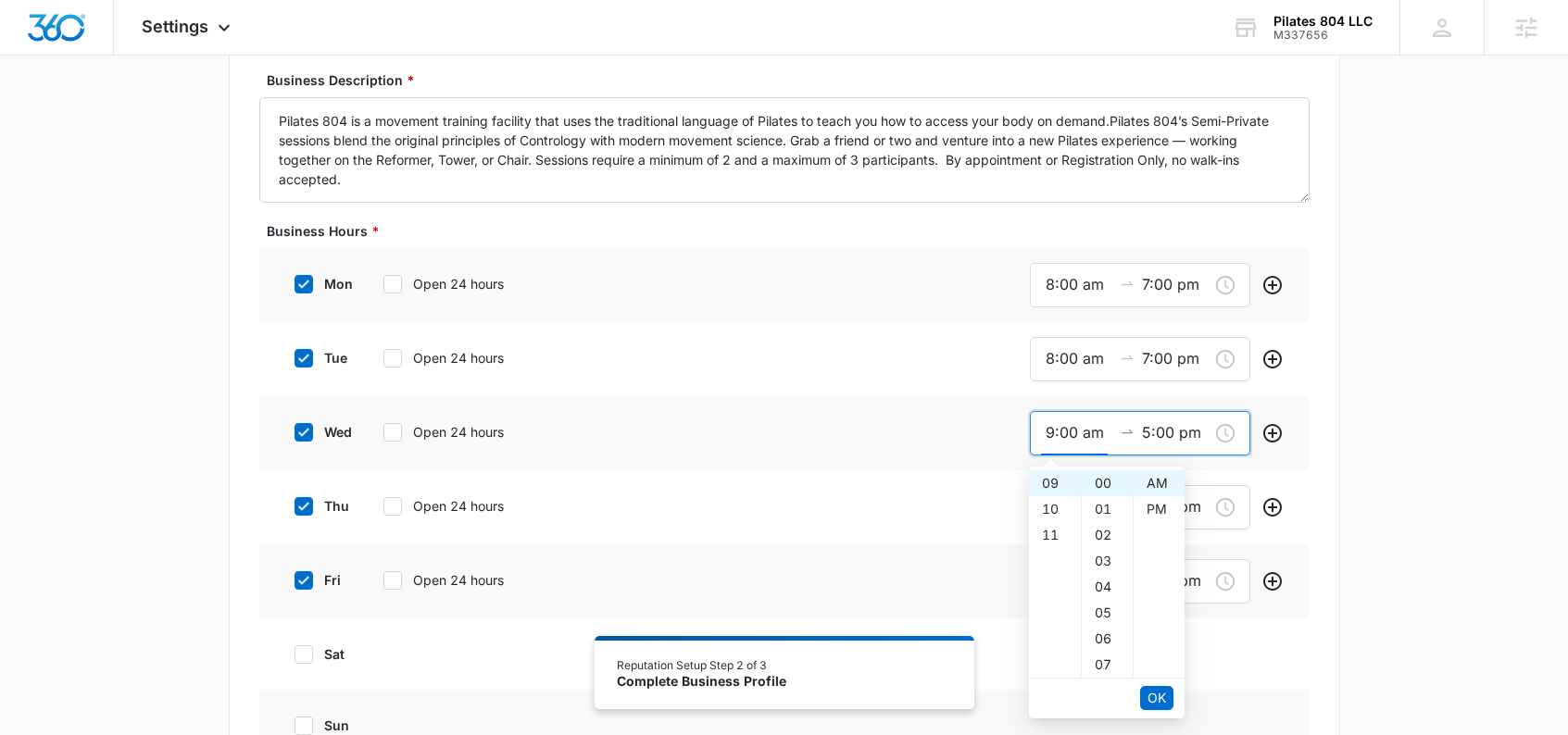
scroll to position [502, 0]
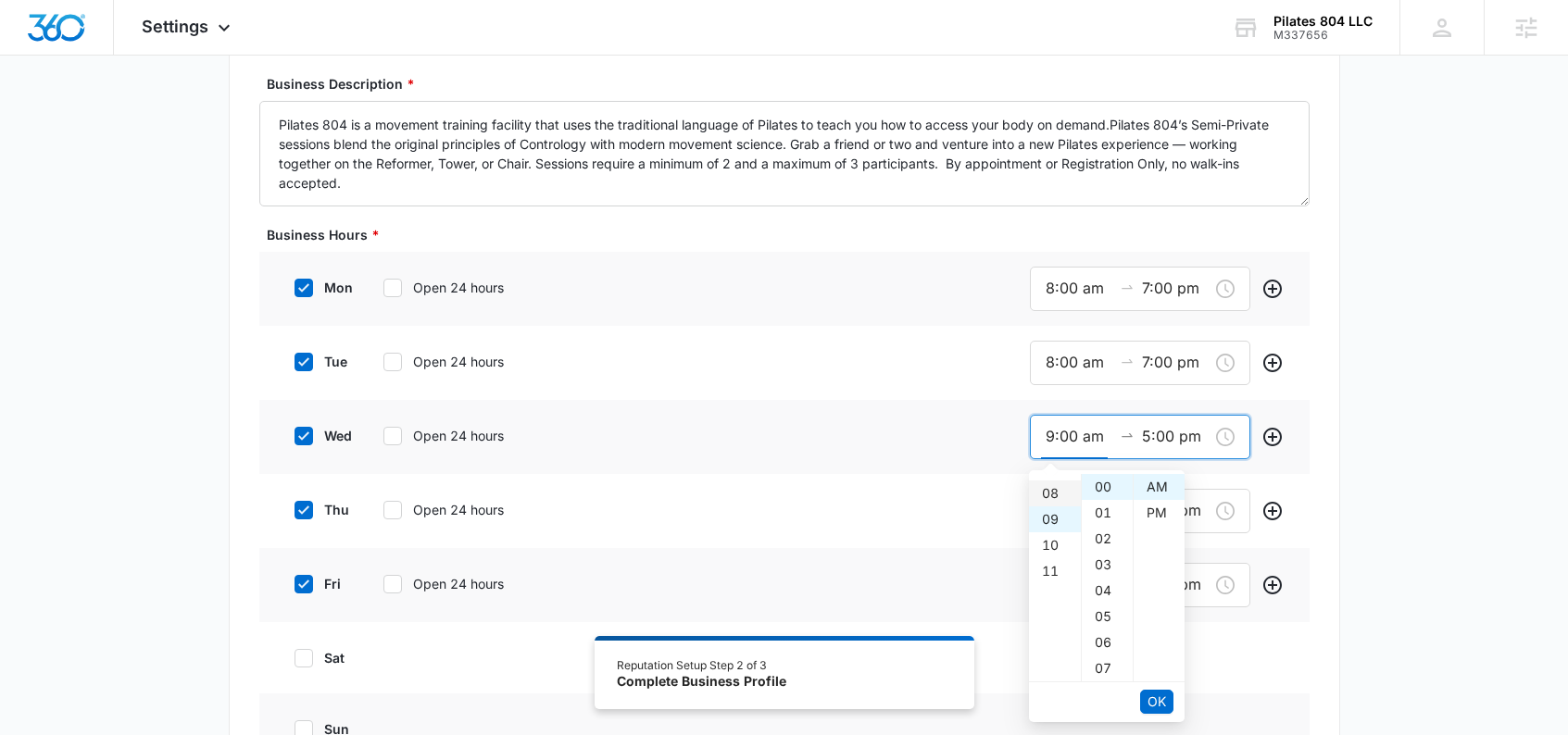
click at [1050, 493] on div "08" at bounding box center [1054, 494] width 52 height 26
type input "8:00 am"
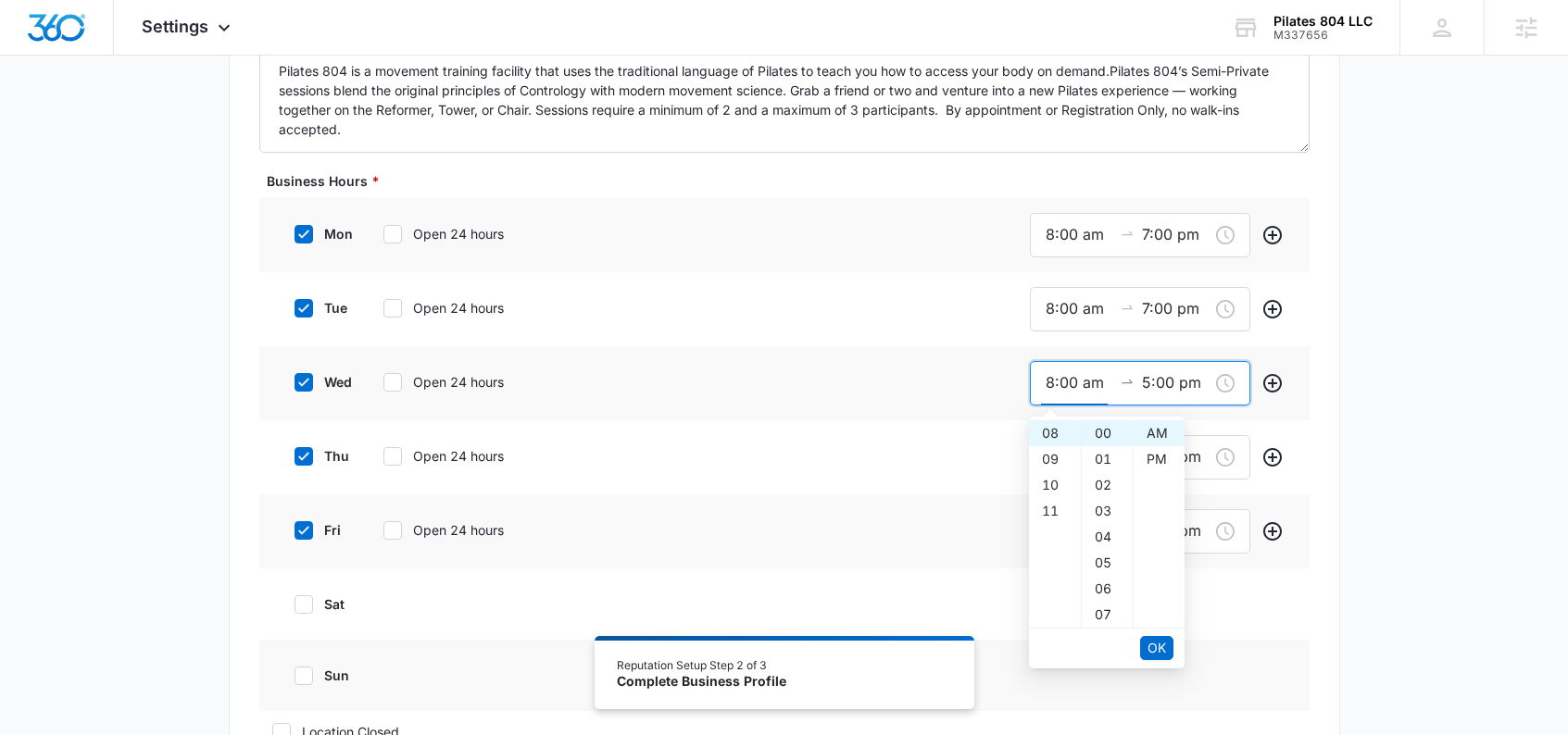
scroll to position [568, 0]
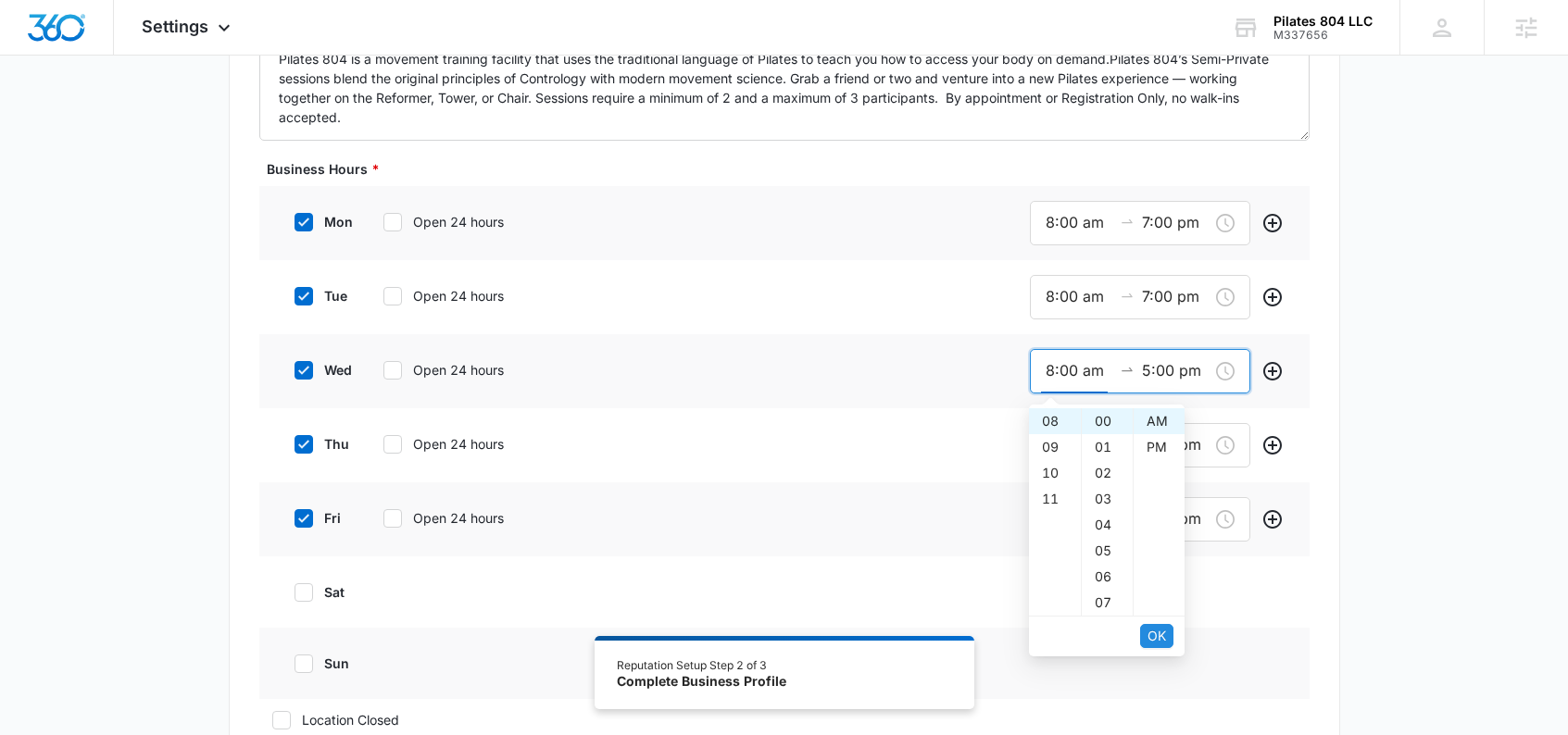
click at [1153, 641] on span "OK" at bounding box center [1157, 636] width 19 height 21
click at [1049, 474] on div "07" at bounding box center [1054, 473] width 52 height 26
type input "7:00 pm"
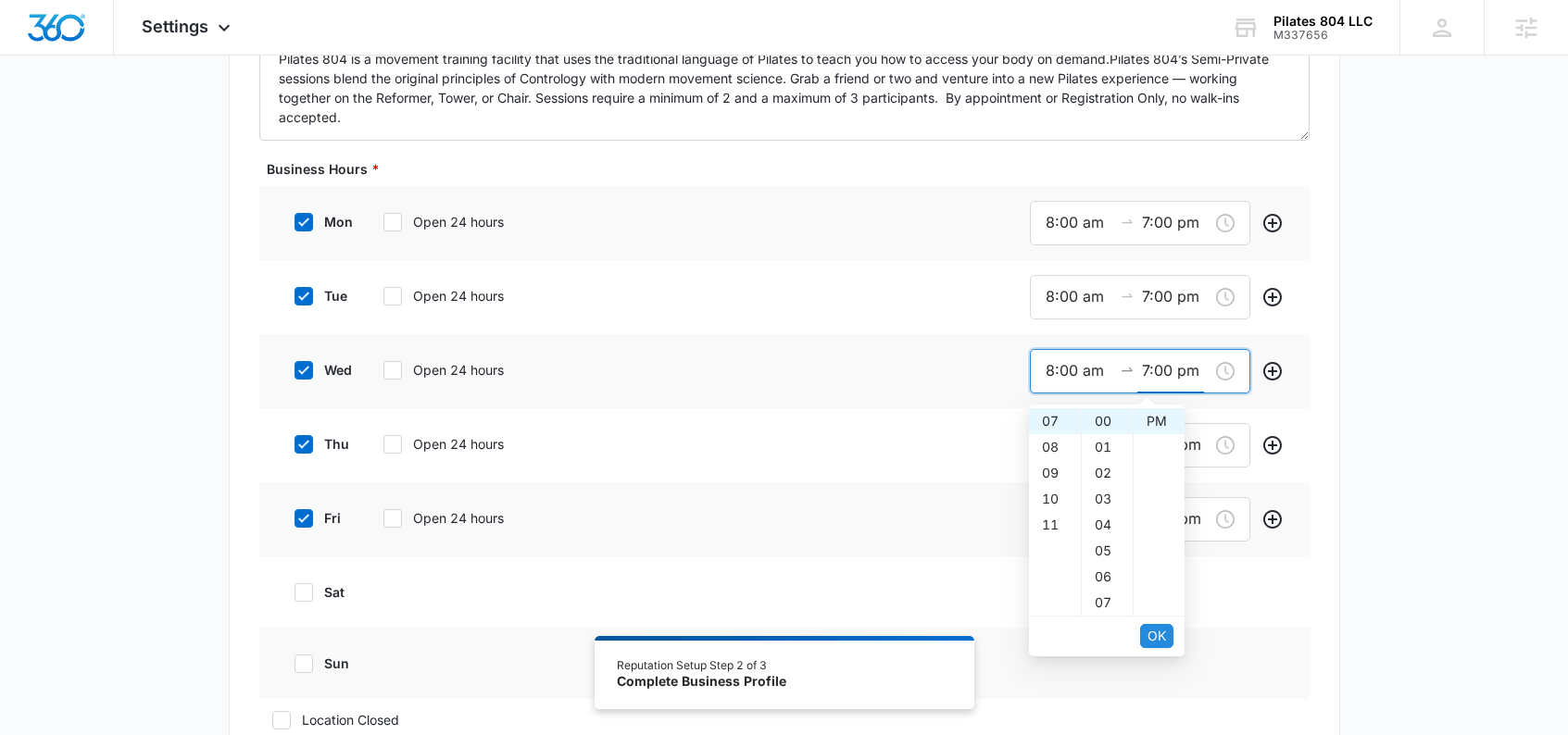
click at [1152, 634] on span "OK" at bounding box center [1157, 636] width 19 height 21
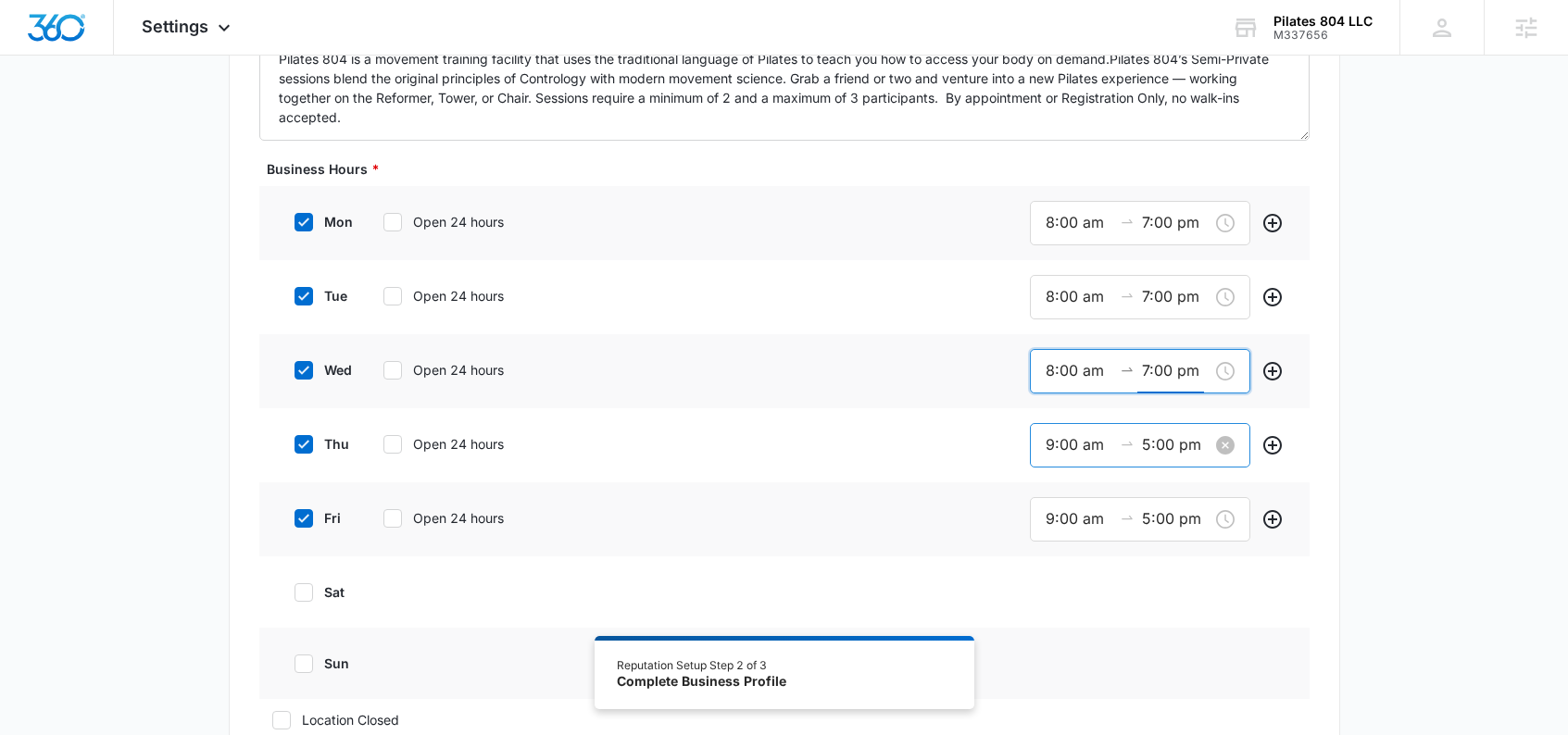
click at [1050, 446] on input "9:00 am" at bounding box center [1079, 445] width 67 height 24
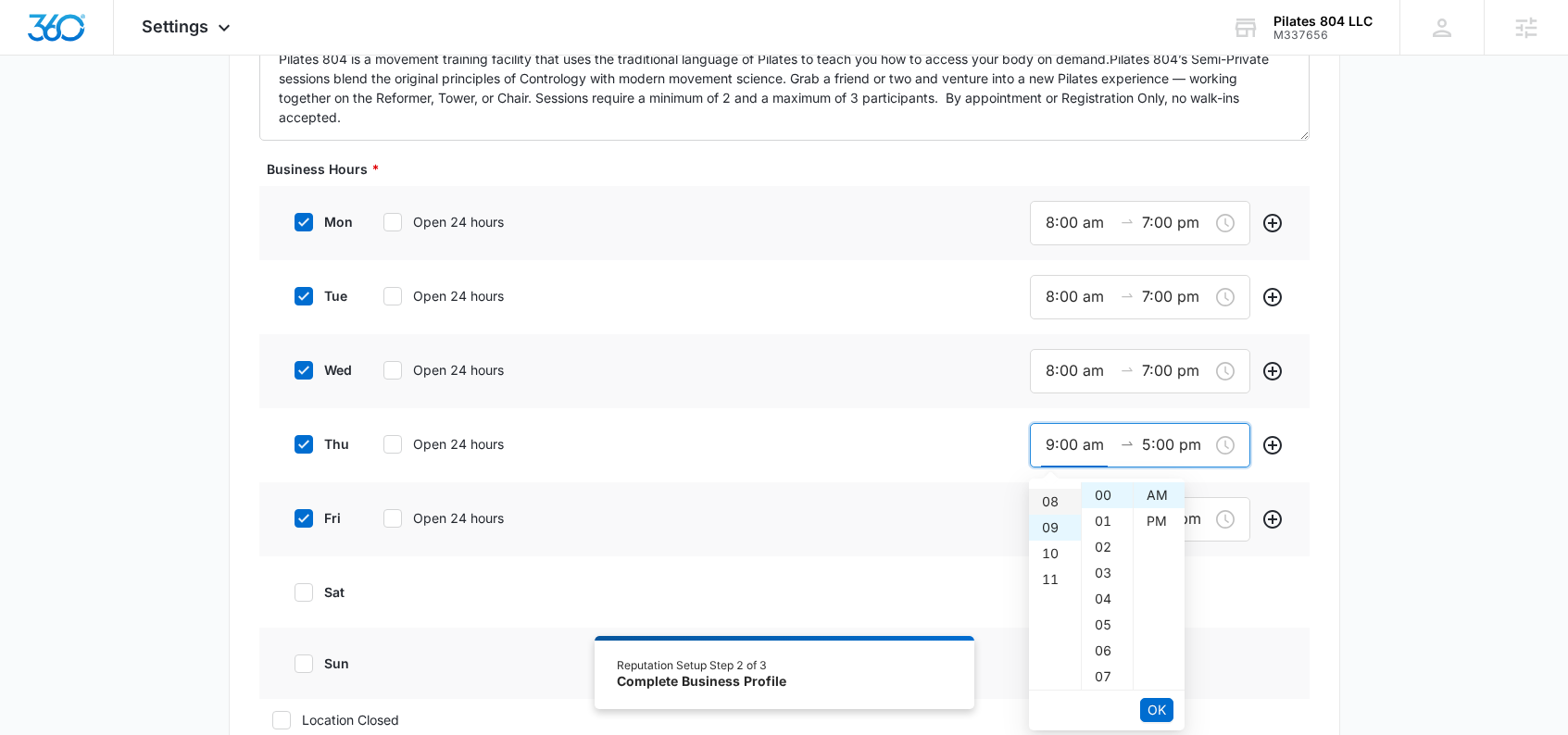
click at [1052, 506] on div "08" at bounding box center [1054, 502] width 52 height 26
type input "8:00 am"
click at [1154, 707] on span "OK" at bounding box center [1157, 710] width 19 height 21
click at [1048, 548] on div "07" at bounding box center [1054, 547] width 52 height 26
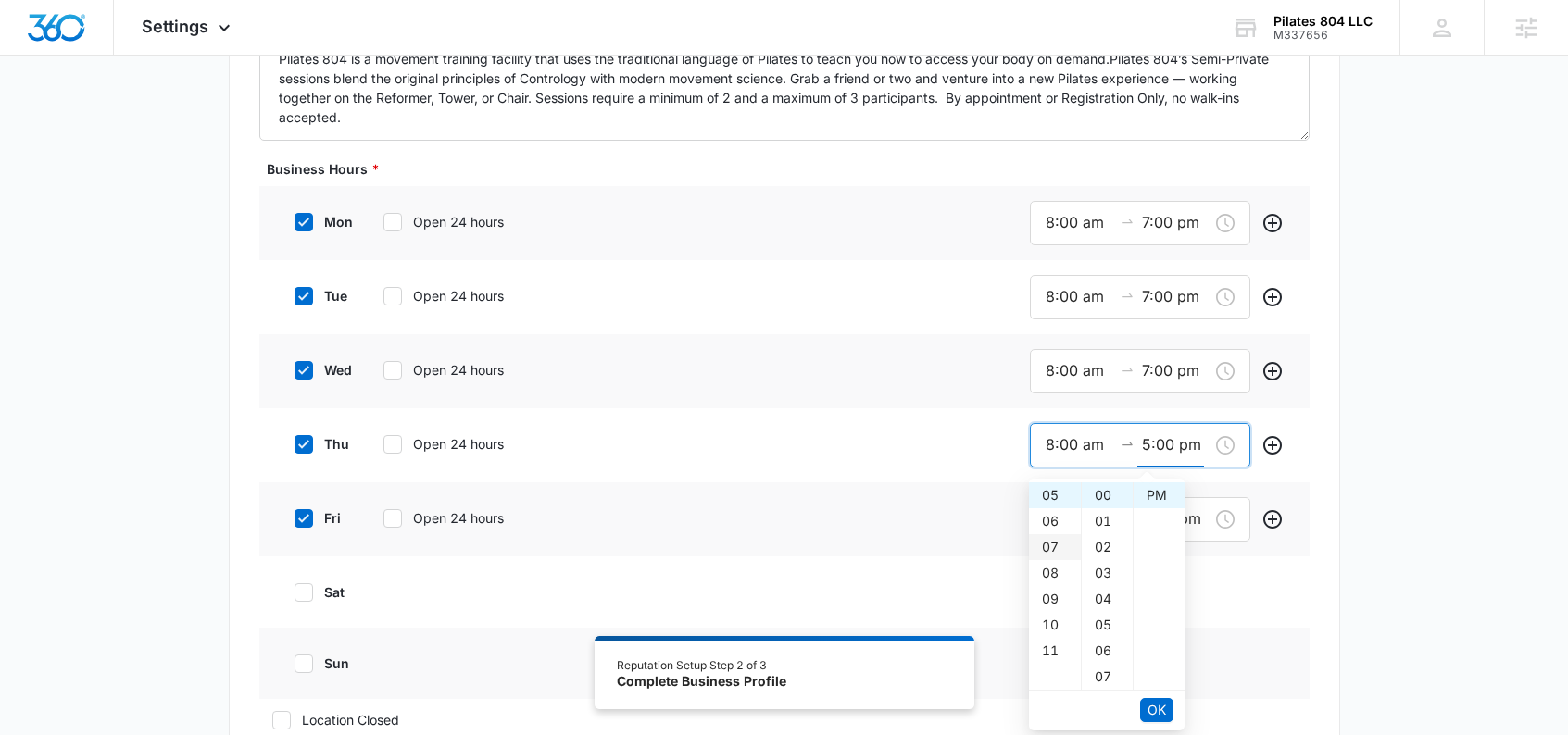
type input "7:00 pm"
click at [1156, 706] on span "OK" at bounding box center [1157, 710] width 19 height 21
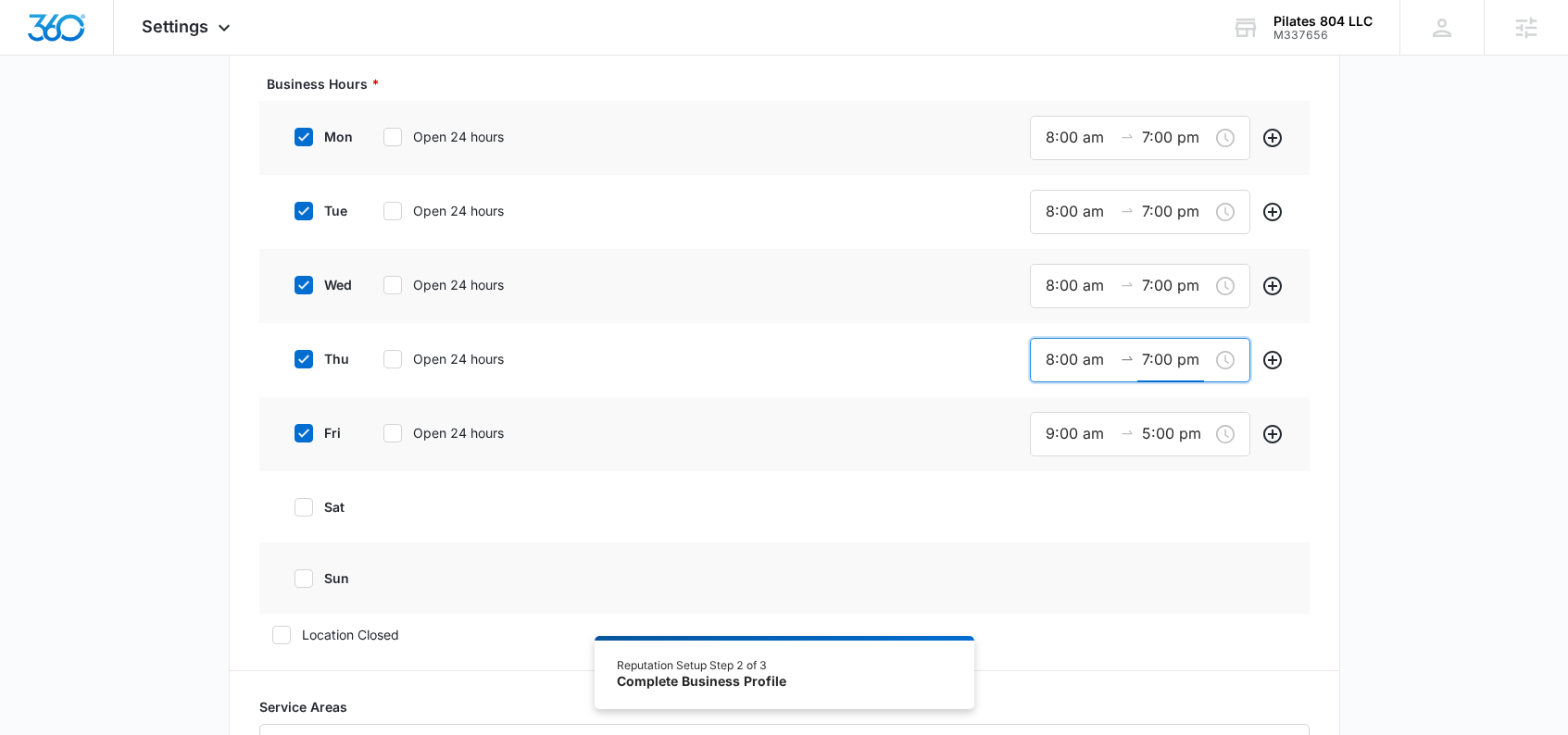
scroll to position [672, 0]
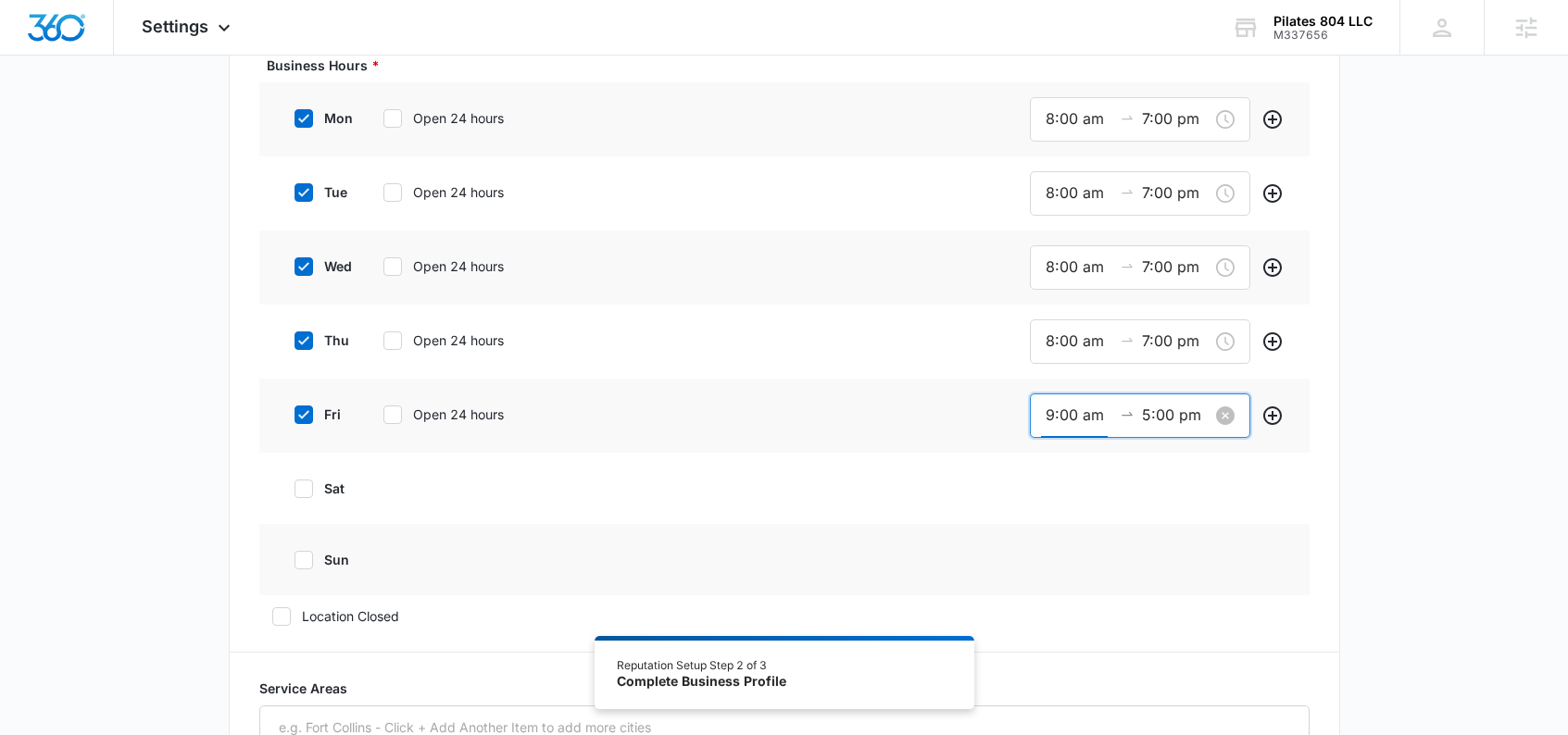
click at [1052, 410] on input "9:00 am" at bounding box center [1079, 415] width 67 height 24
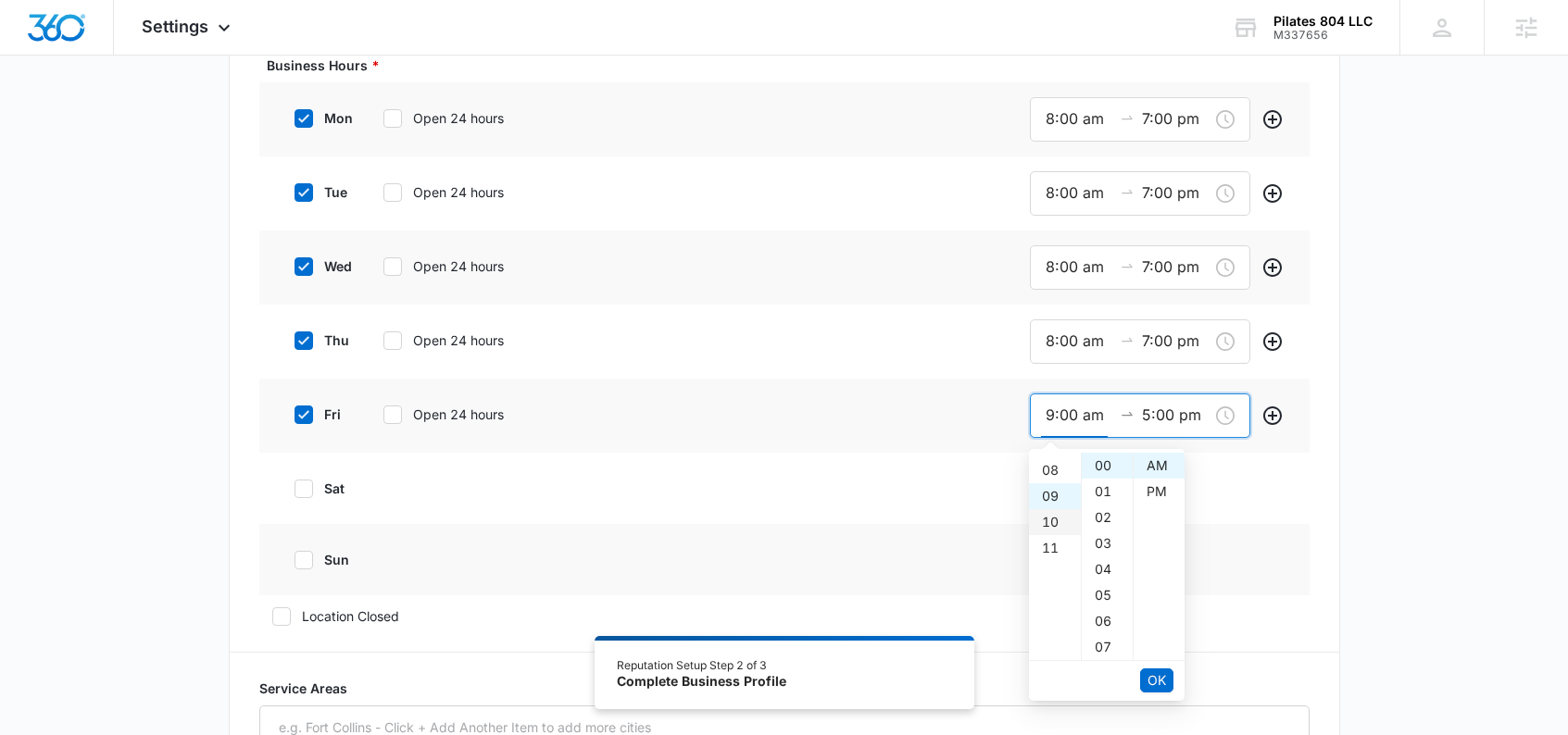
scroll to position [199, 0]
click at [1049, 474] on div "08" at bounding box center [1054, 474] width 52 height 26
type input "8:00 am"
click at [1149, 679] on span "OK" at bounding box center [1157, 680] width 19 height 21
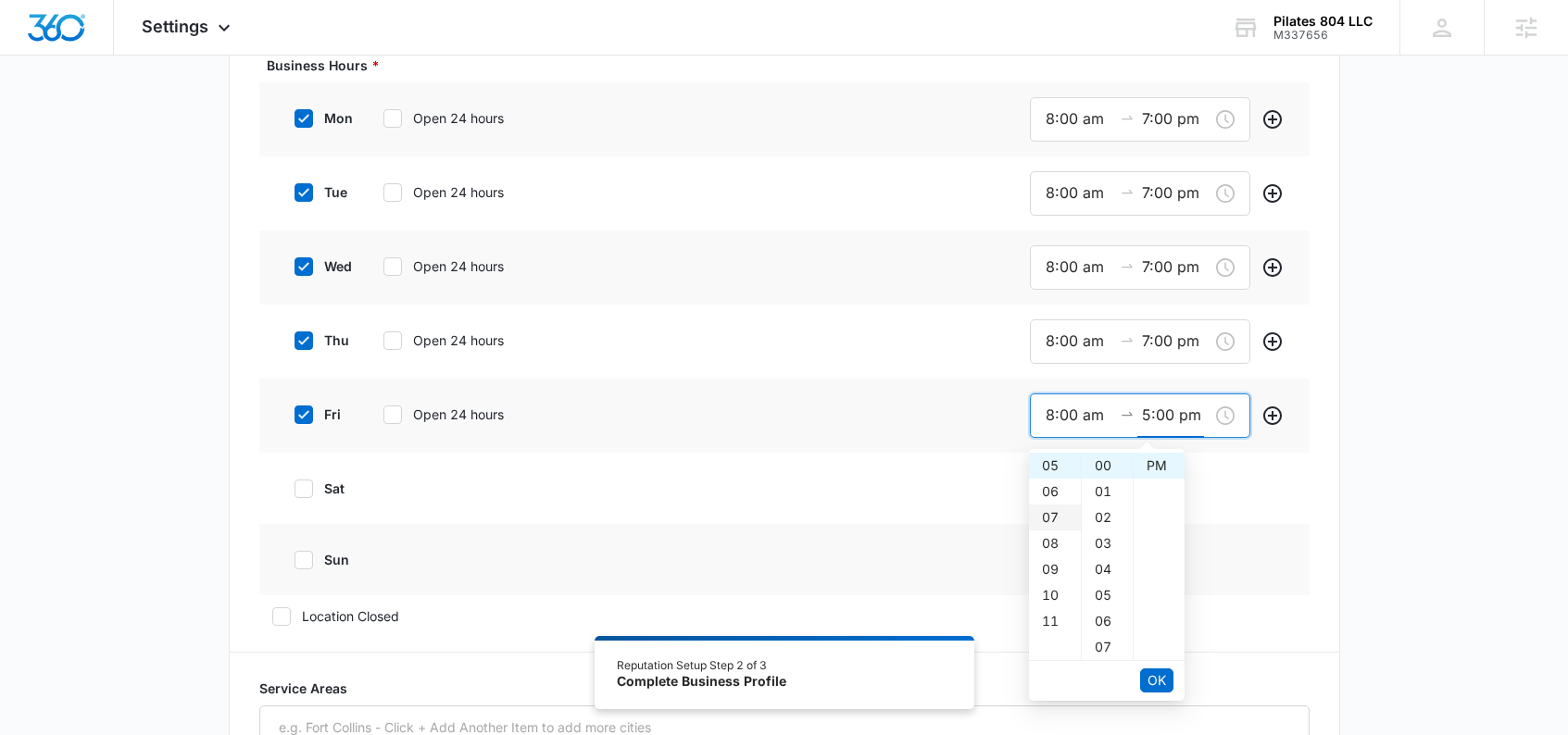
click at [1047, 505] on div "07" at bounding box center [1054, 517] width 52 height 26
type input "7:00 pm"
click at [1162, 678] on span "OK" at bounding box center [1157, 680] width 19 height 21
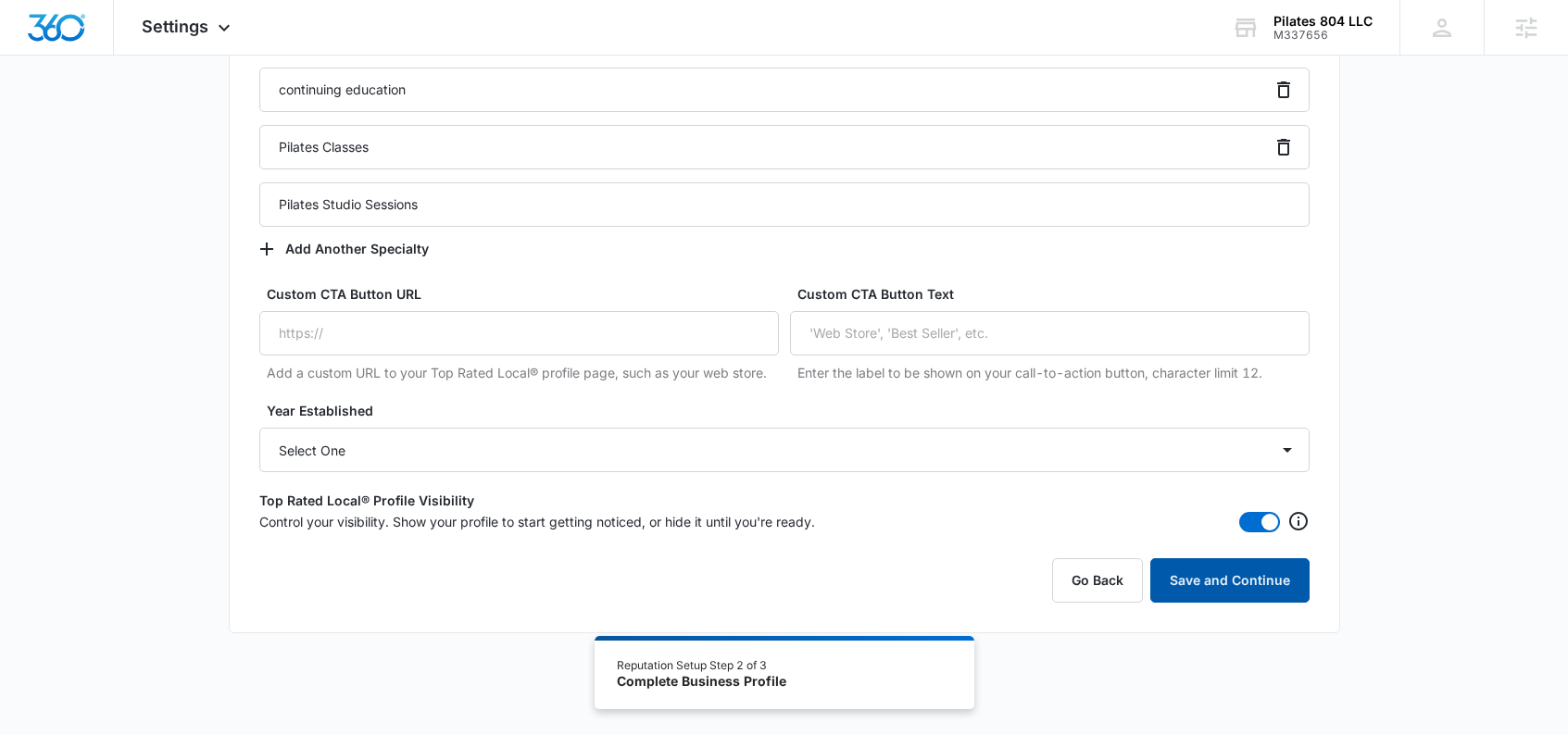
click at [1210, 580] on button "Save and Continue" at bounding box center [1230, 580] width 159 height 44
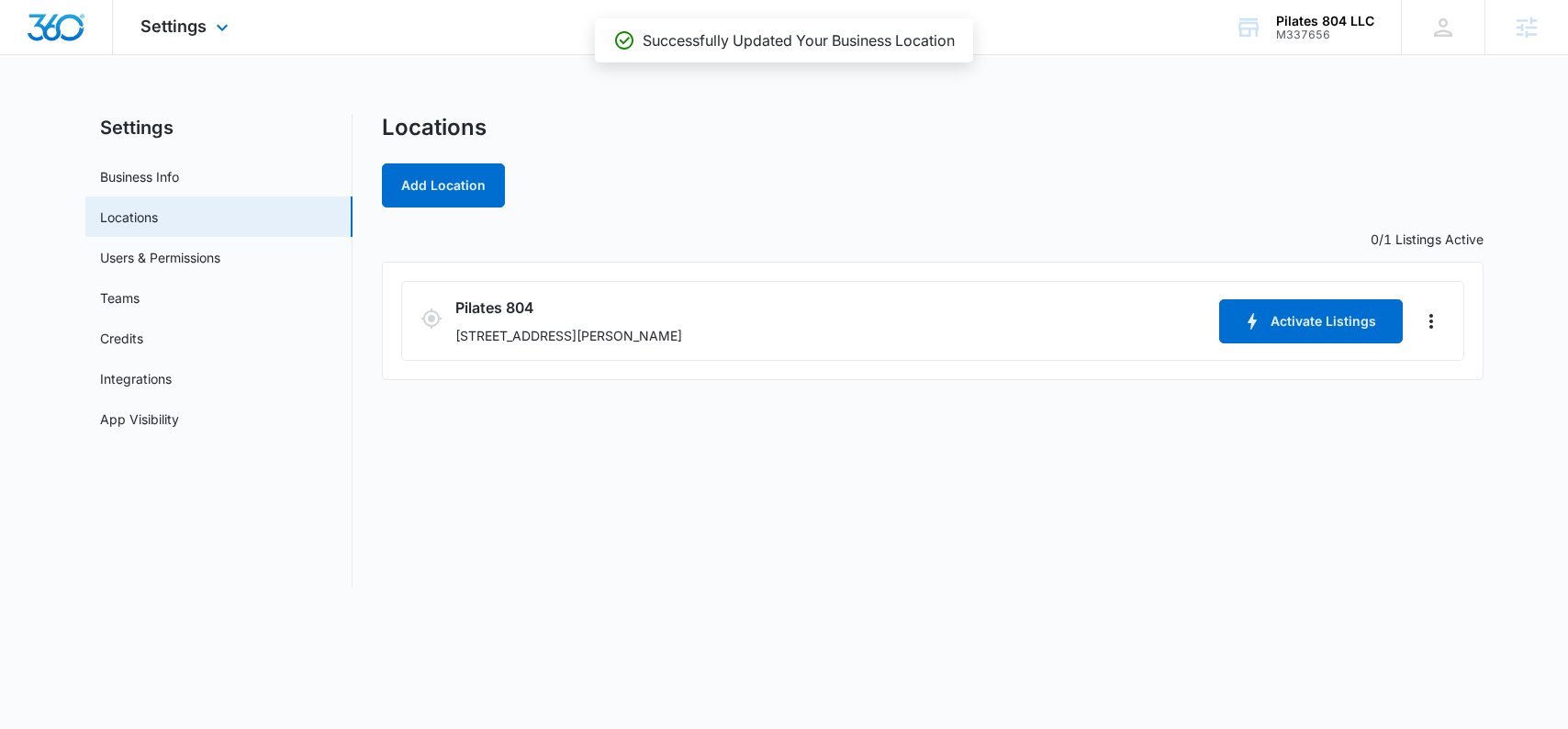
click at [193, 39] on div "Settings Apps Reputation Websites Forms CRM Email Social Content Ads Intelligen…" at bounding box center [187, 27] width 148 height 54
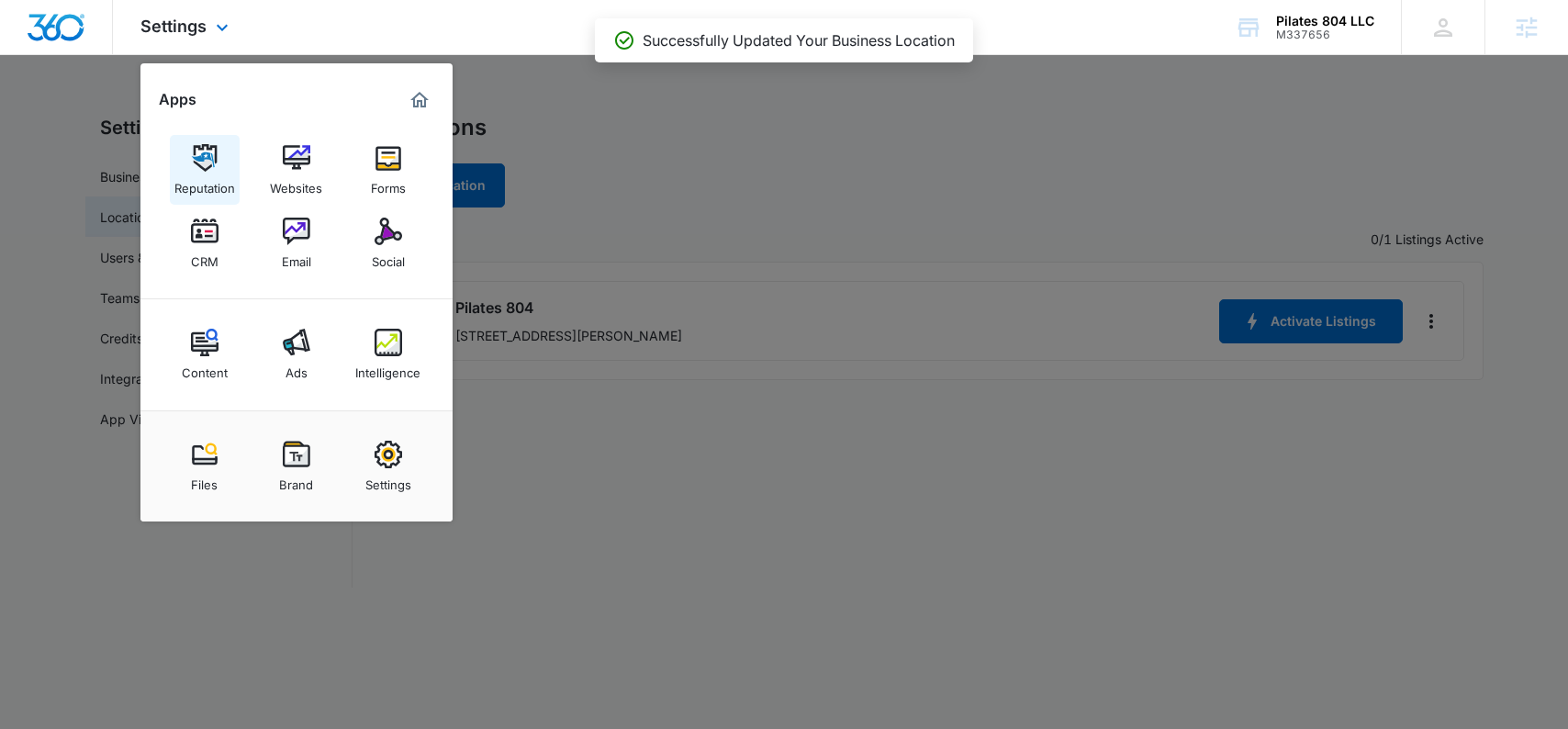
click at [205, 165] on img at bounding box center [204, 157] width 27 height 27
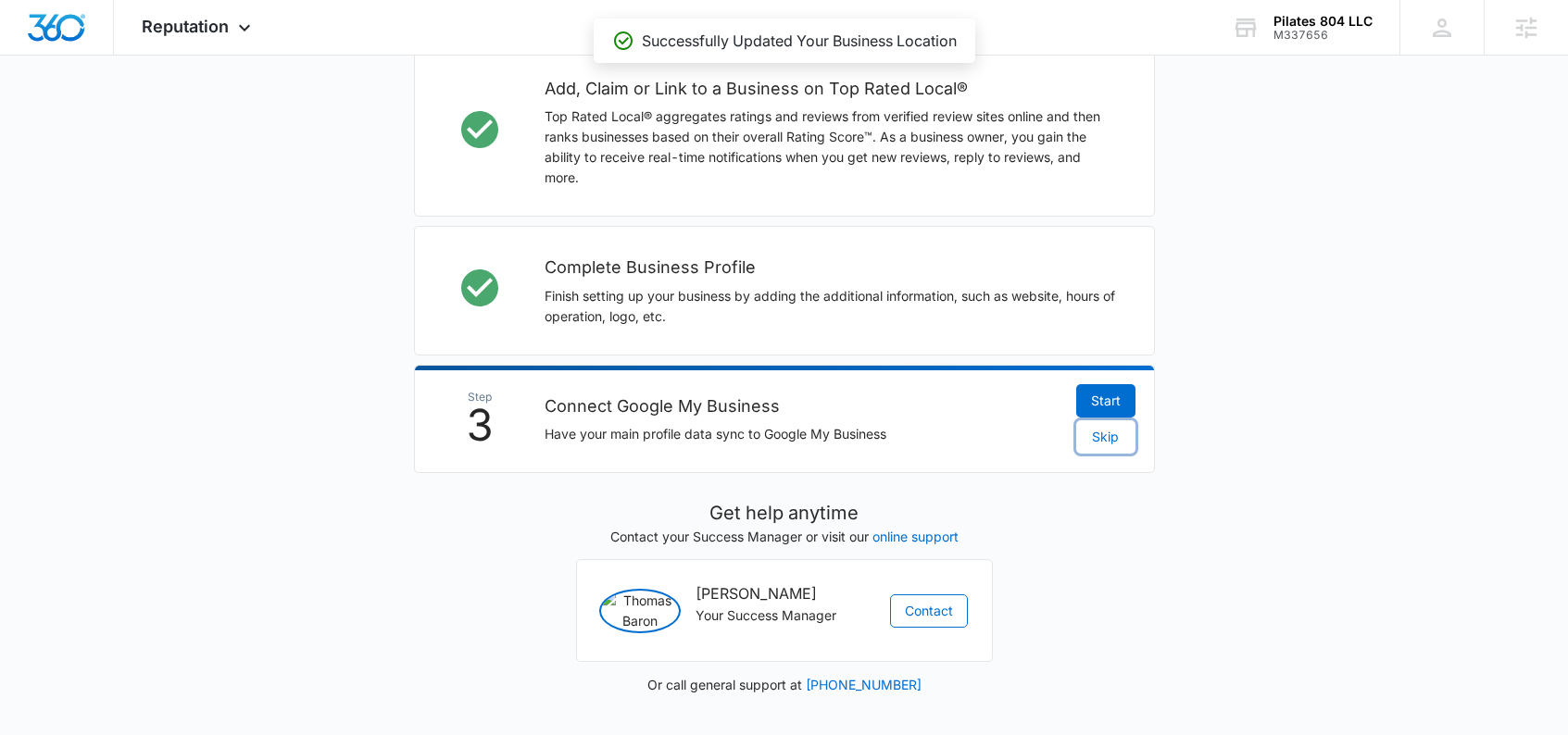
click at [1102, 427] on span "Skip" at bounding box center [1105, 437] width 26 height 21
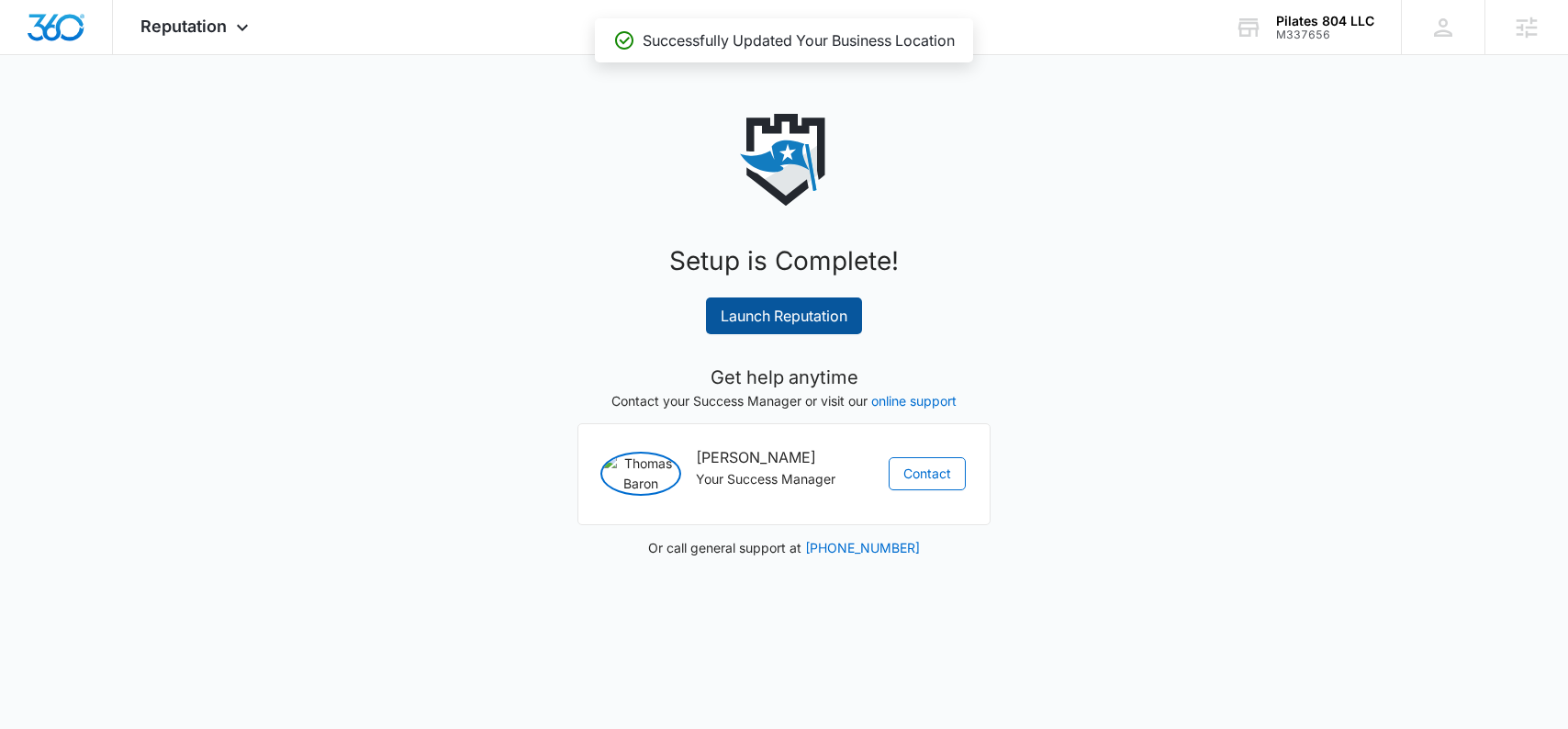
click at [777, 322] on link "Launch Reputation" at bounding box center [783, 315] width 156 height 36
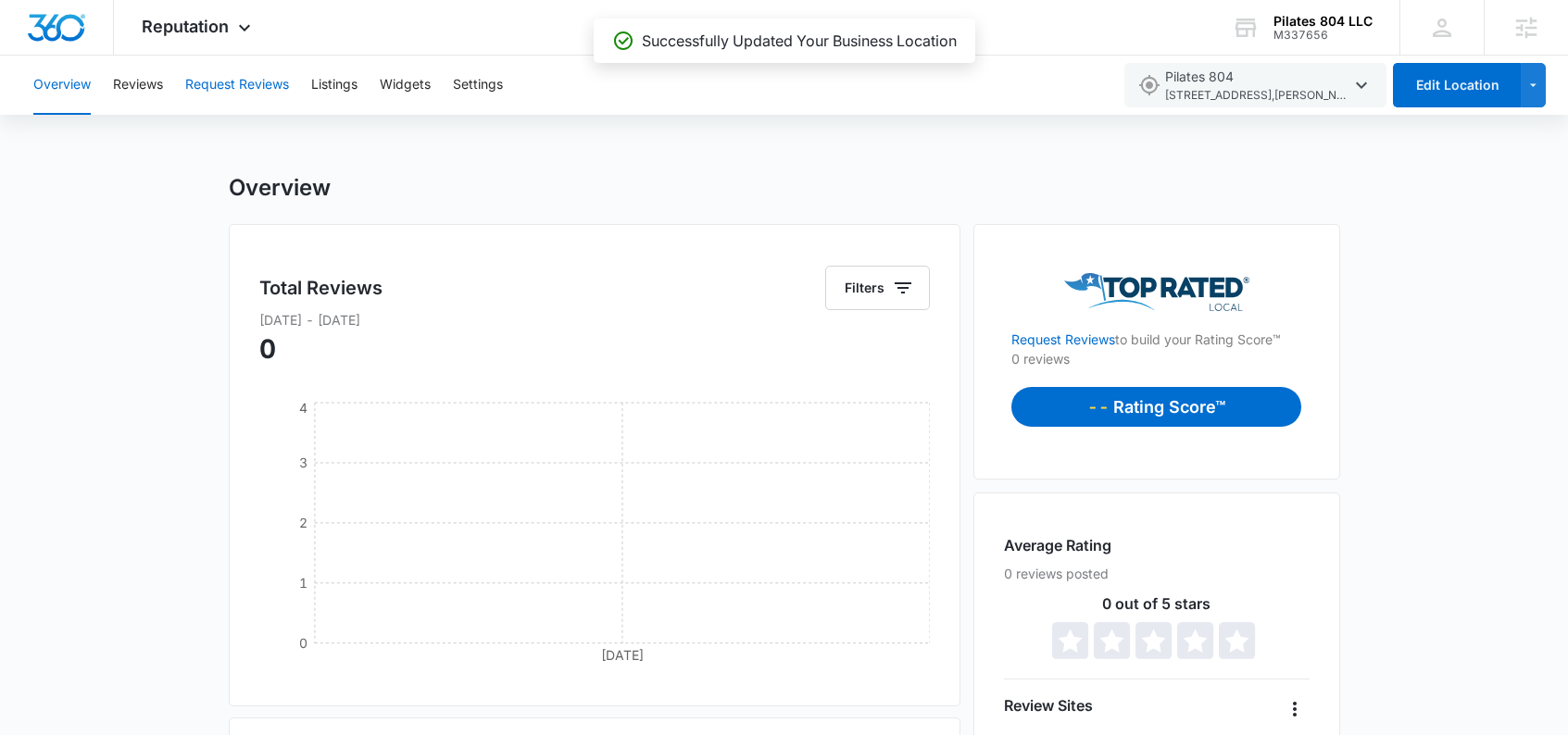
click at [269, 88] on button "Request Reviews" at bounding box center [237, 85] width 104 height 59
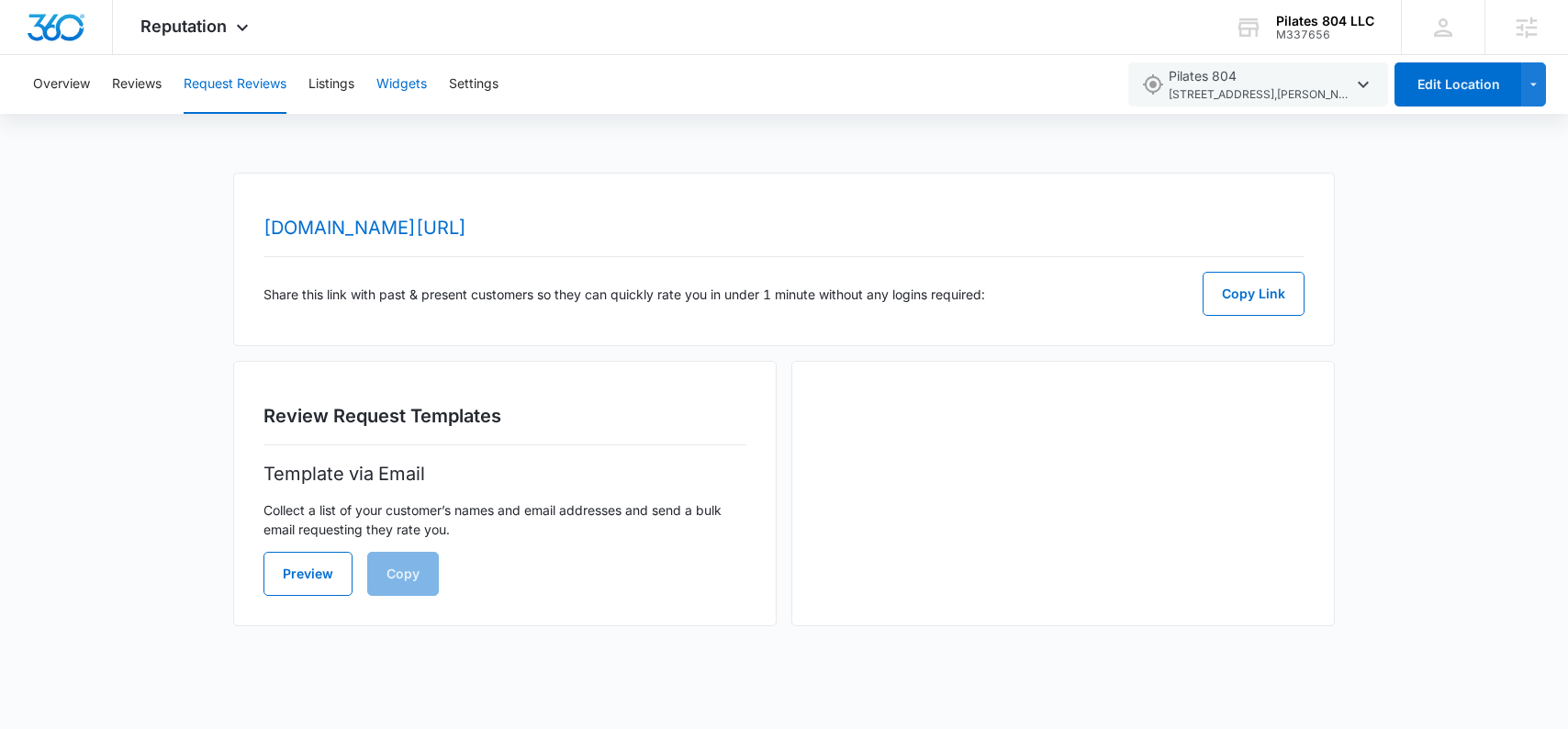
click at [425, 110] on button "Widgets" at bounding box center [402, 84] width 50 height 59
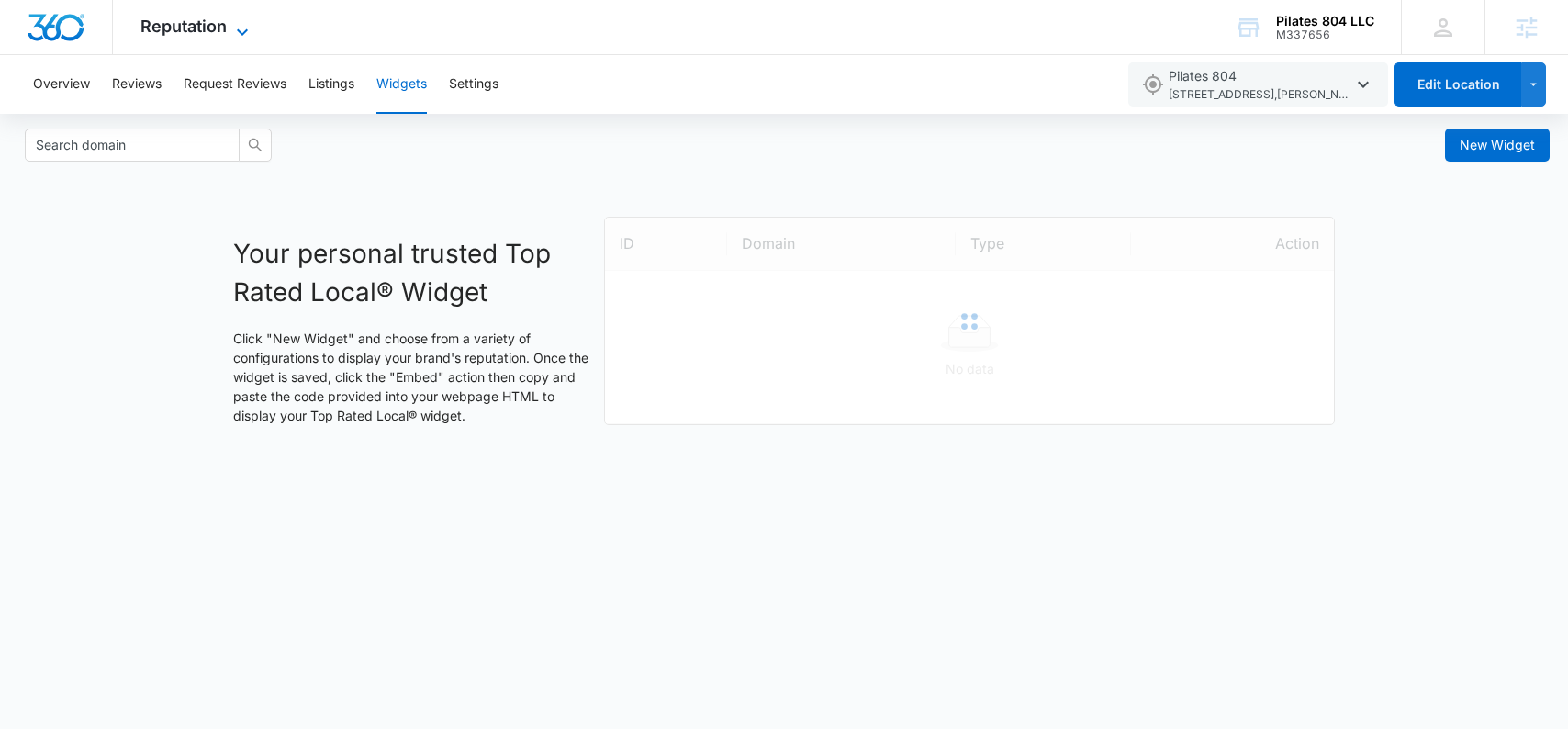
click at [232, 26] on icon at bounding box center [243, 33] width 22 height 22
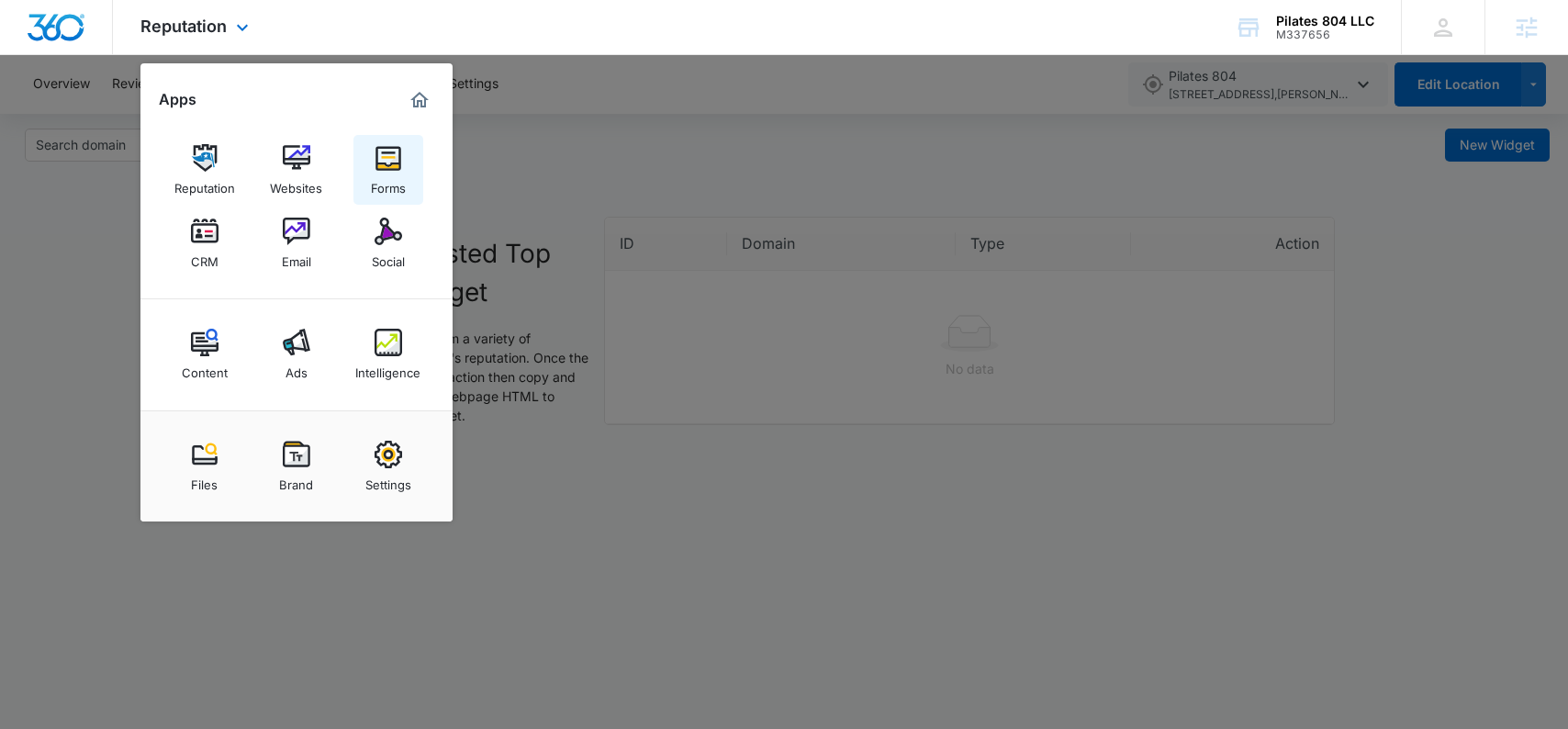
click at [381, 179] on div "Forms" at bounding box center [388, 184] width 35 height 24
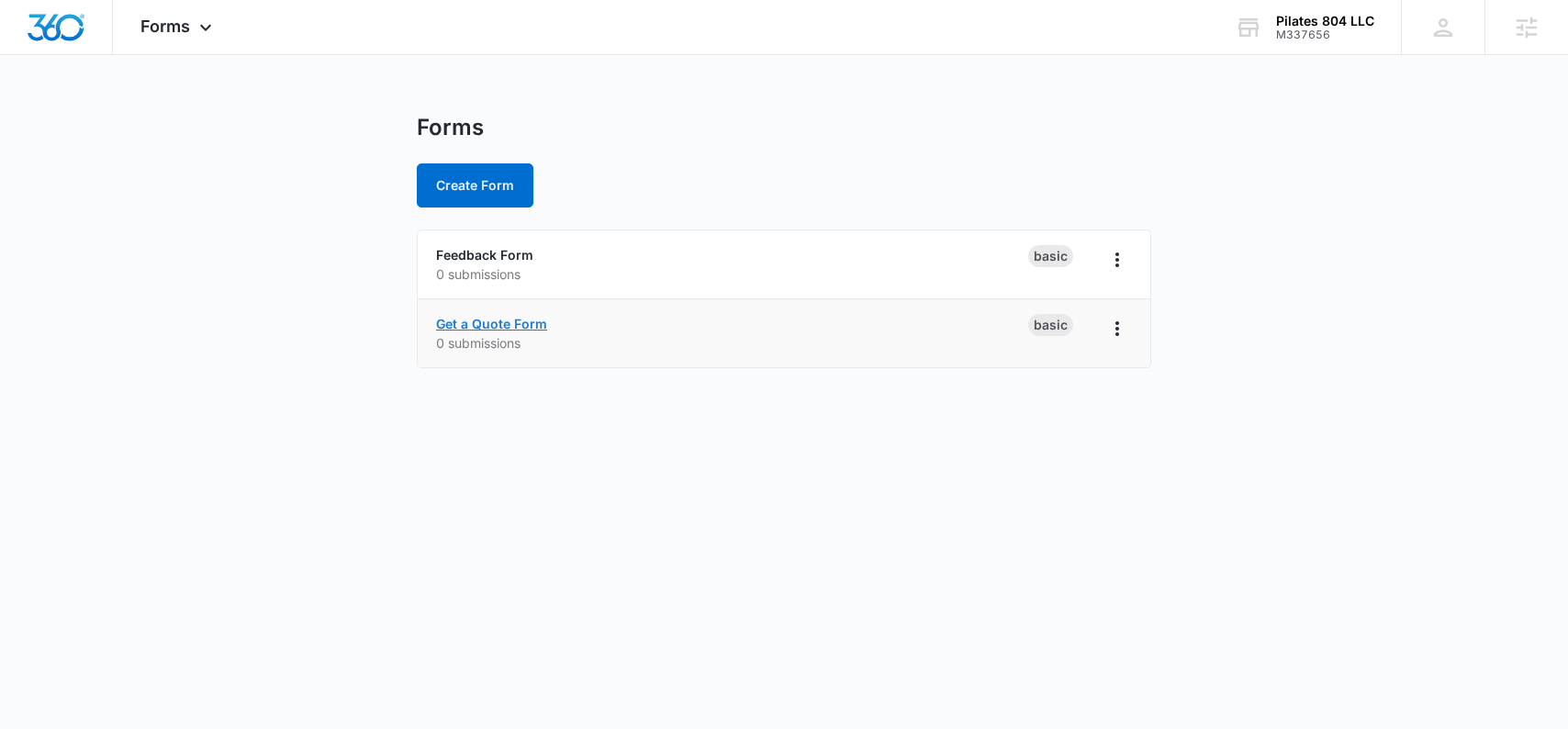
click at [482, 327] on link "Get a Quote Form" at bounding box center [492, 323] width 111 height 16
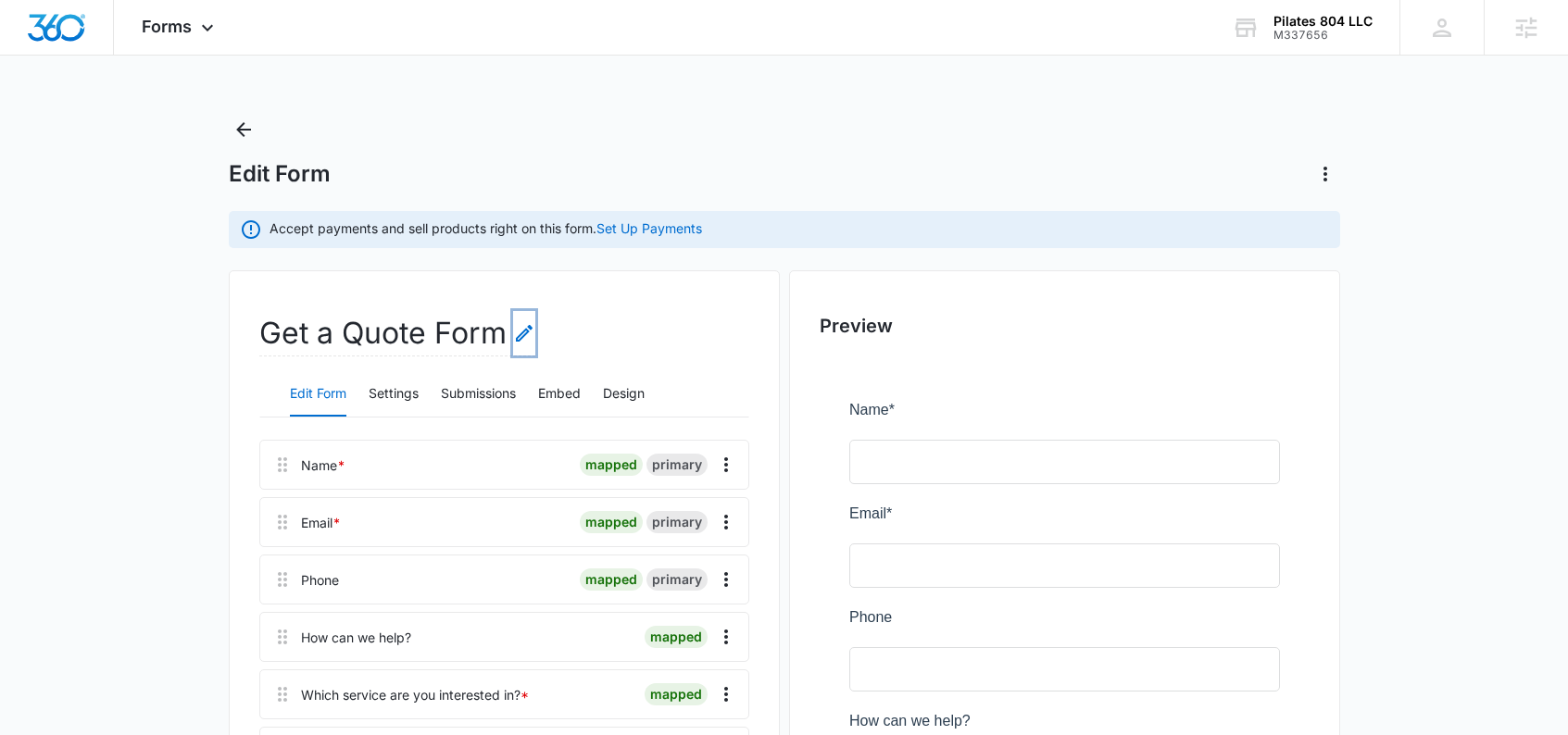
click at [525, 342] on icon "Edit Form Name" at bounding box center [524, 334] width 23 height 23
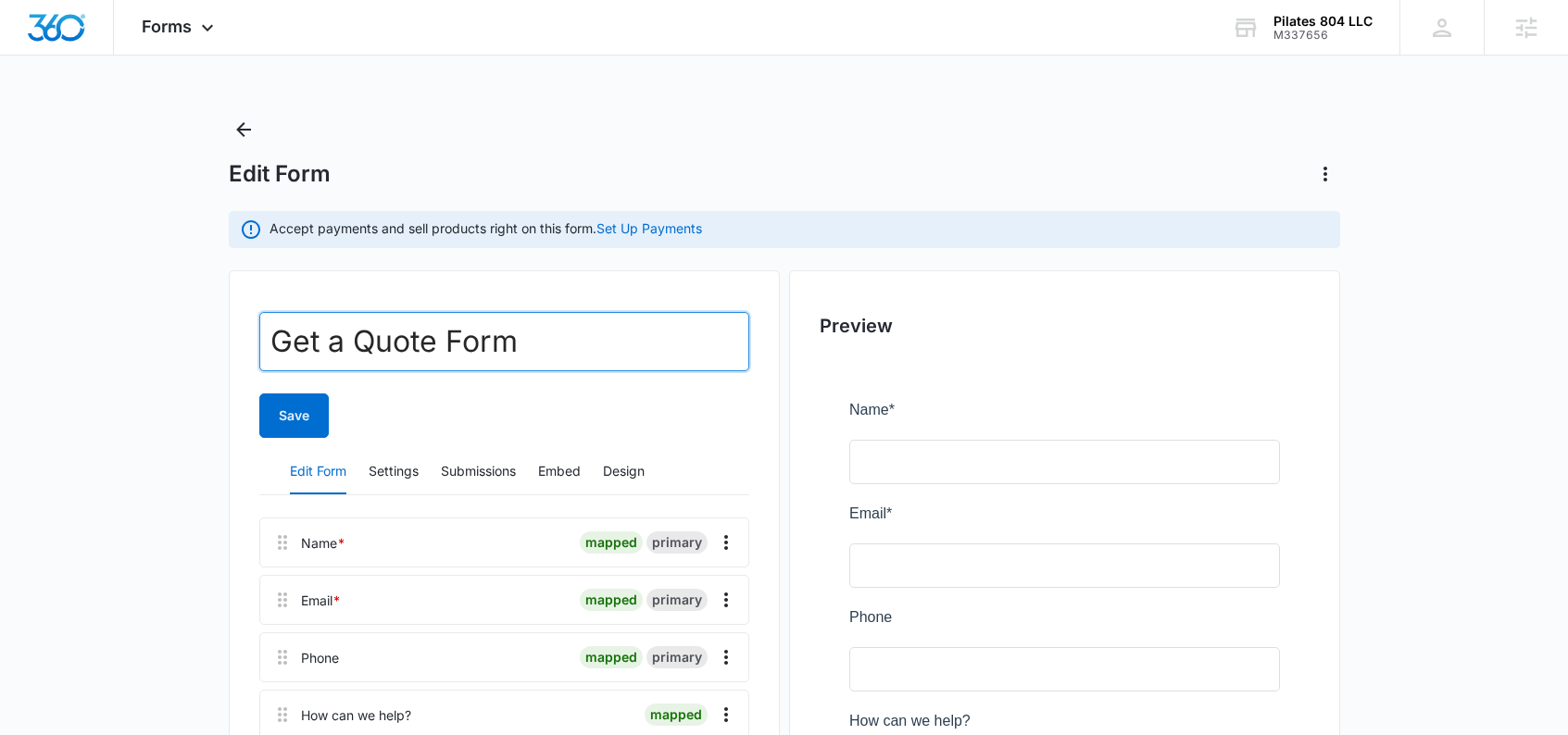
click at [522, 339] on input "Get a Quote Form" at bounding box center [504, 341] width 490 height 59
type input "Contact Us"
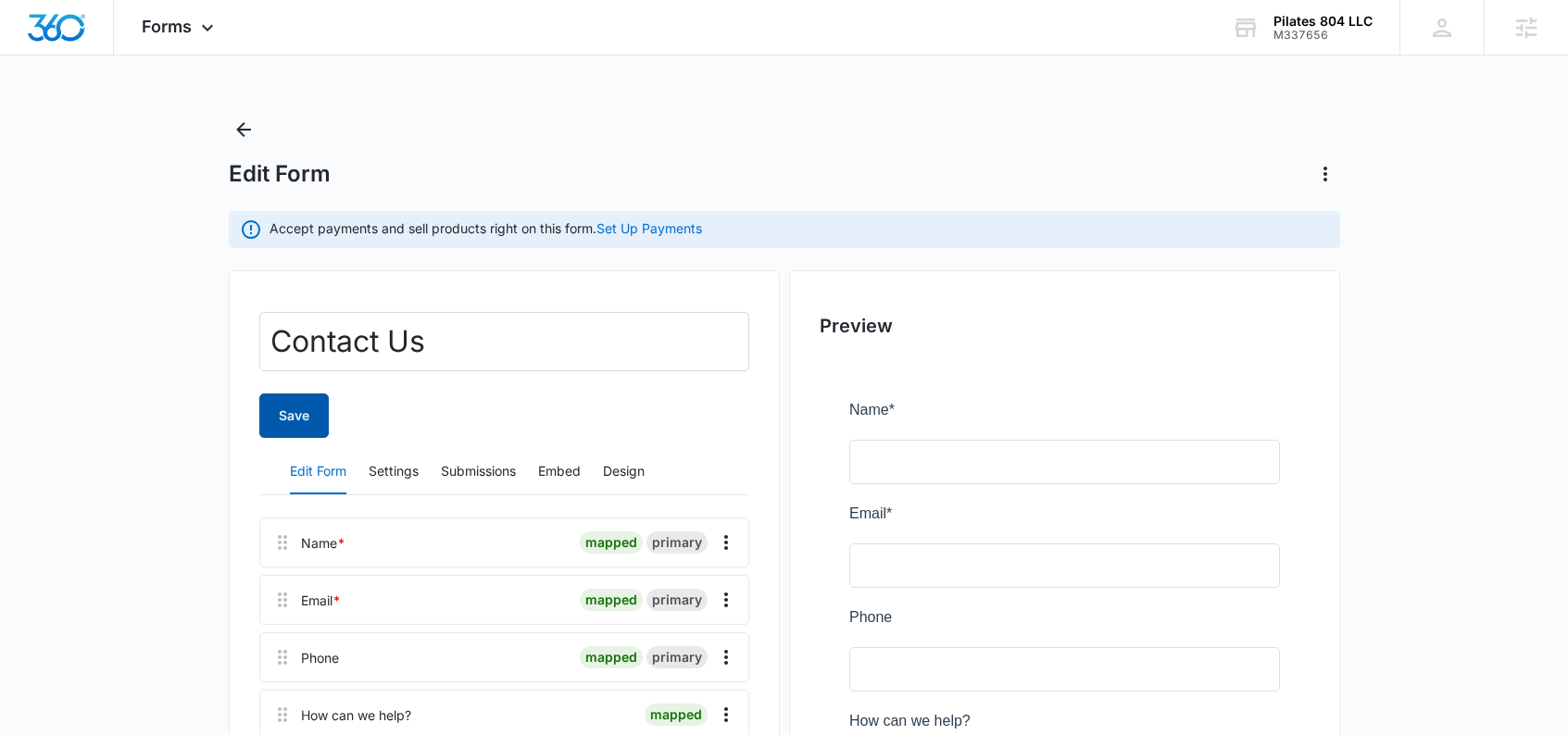
click at [307, 411] on button "Save" at bounding box center [294, 415] width 70 height 44
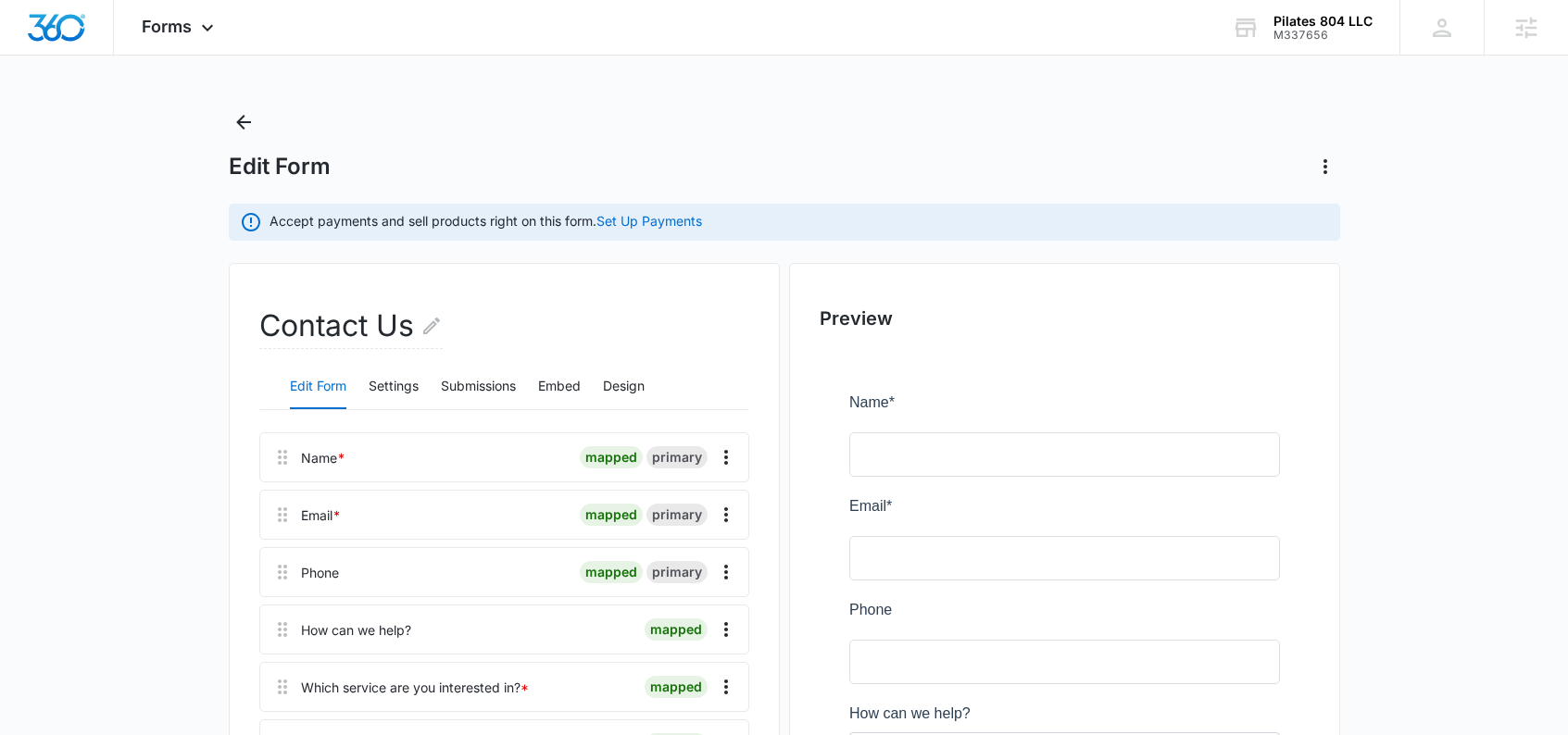
scroll to position [20, 0]
